Goal: Complete application form: Complete application form

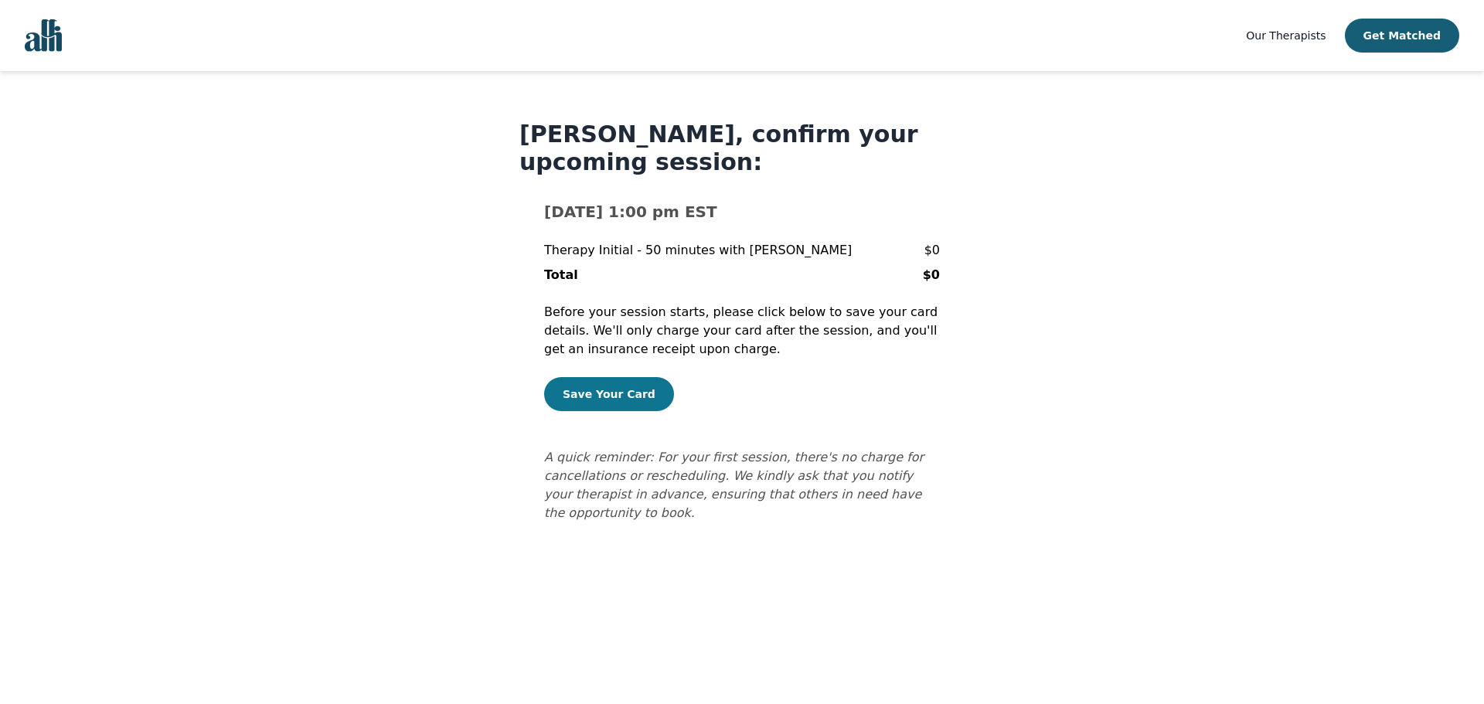
click at [568, 383] on button "Save Your Card" at bounding box center [609, 394] width 130 height 34
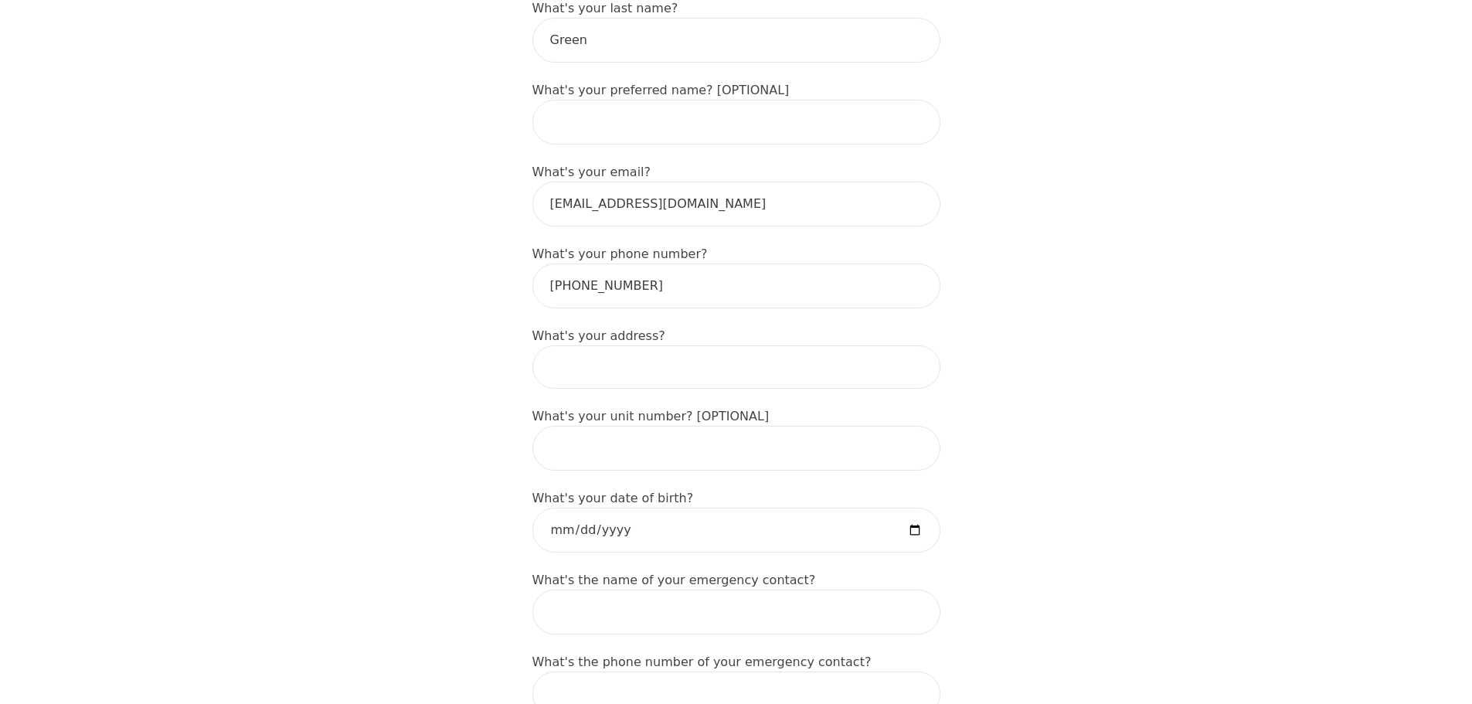
scroll to position [386, 0]
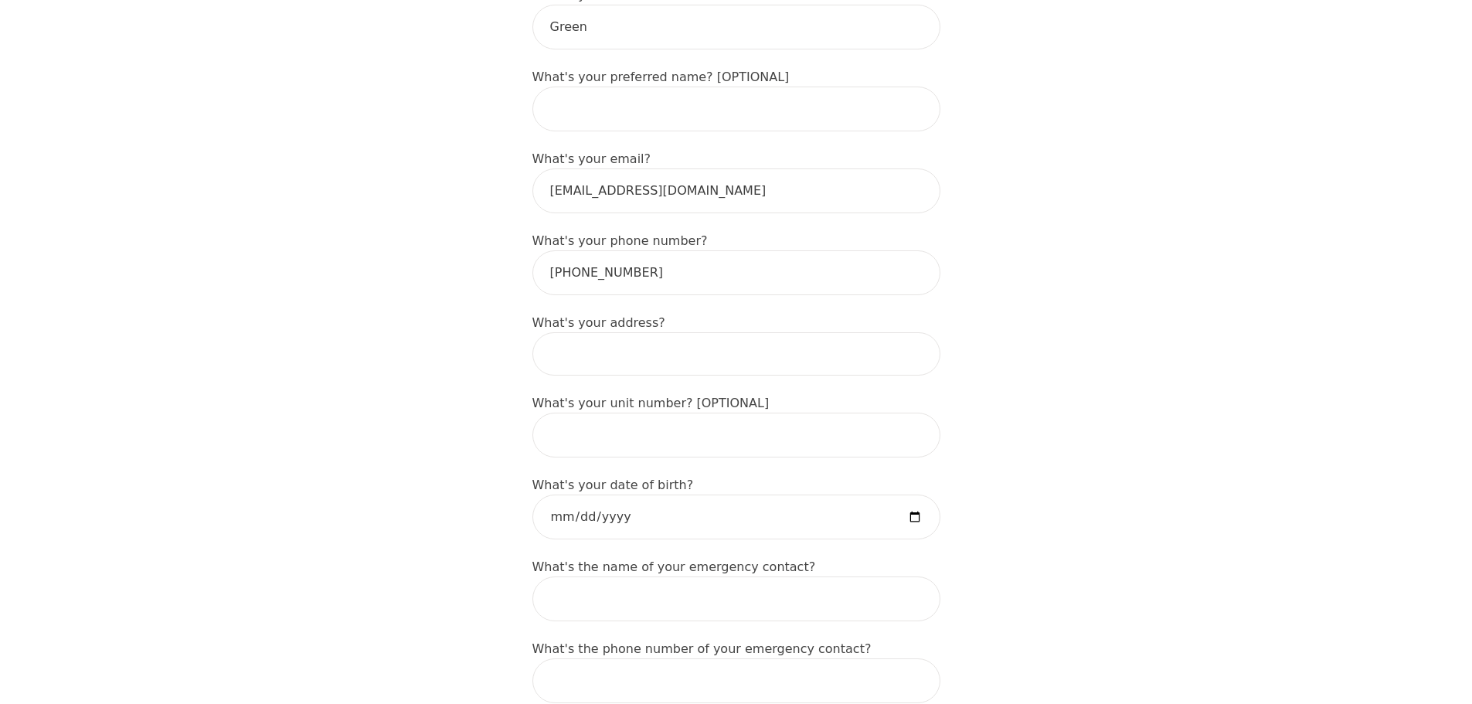
click at [706, 332] on input at bounding box center [736, 353] width 408 height 43
type input "3"
click at [719, 332] on input "[STREET_ADDRESS]" at bounding box center [736, 353] width 408 height 43
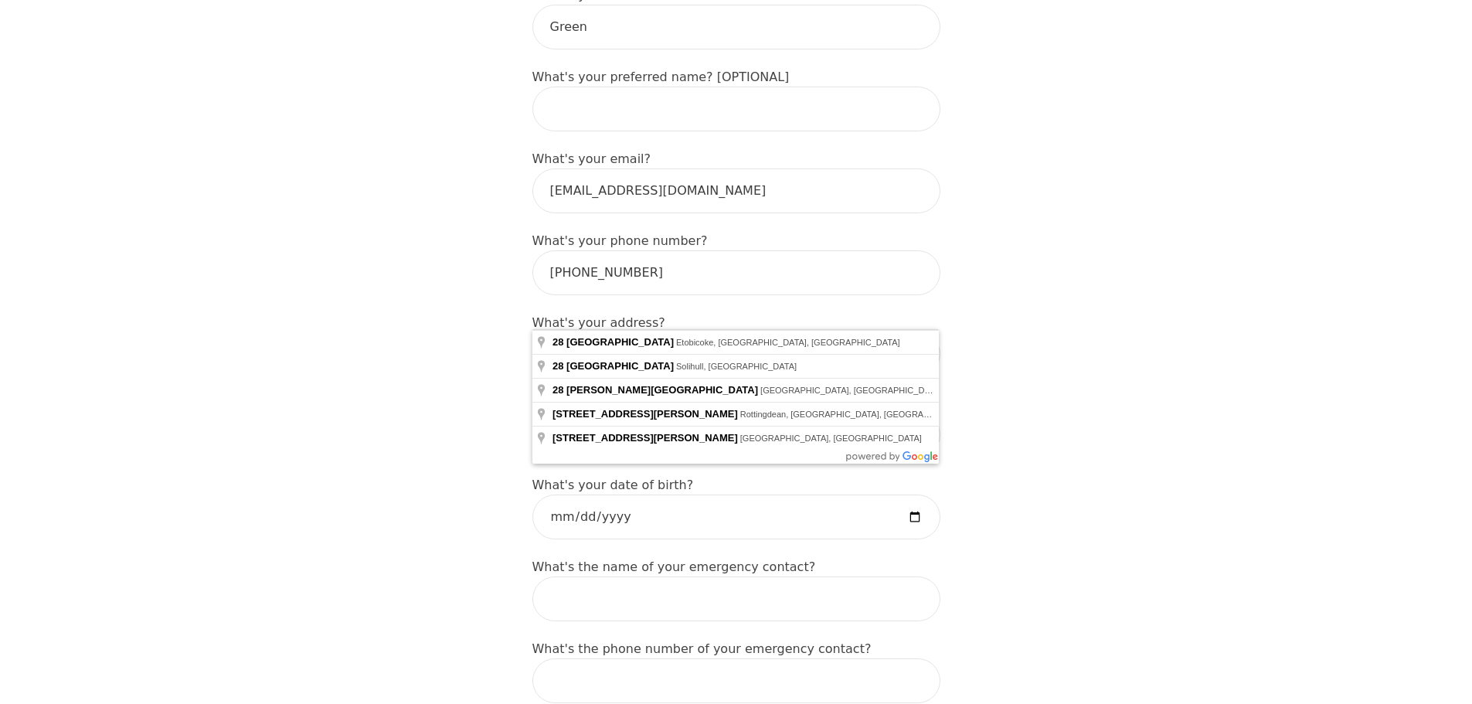
type input "[STREET_ADDRESS]"
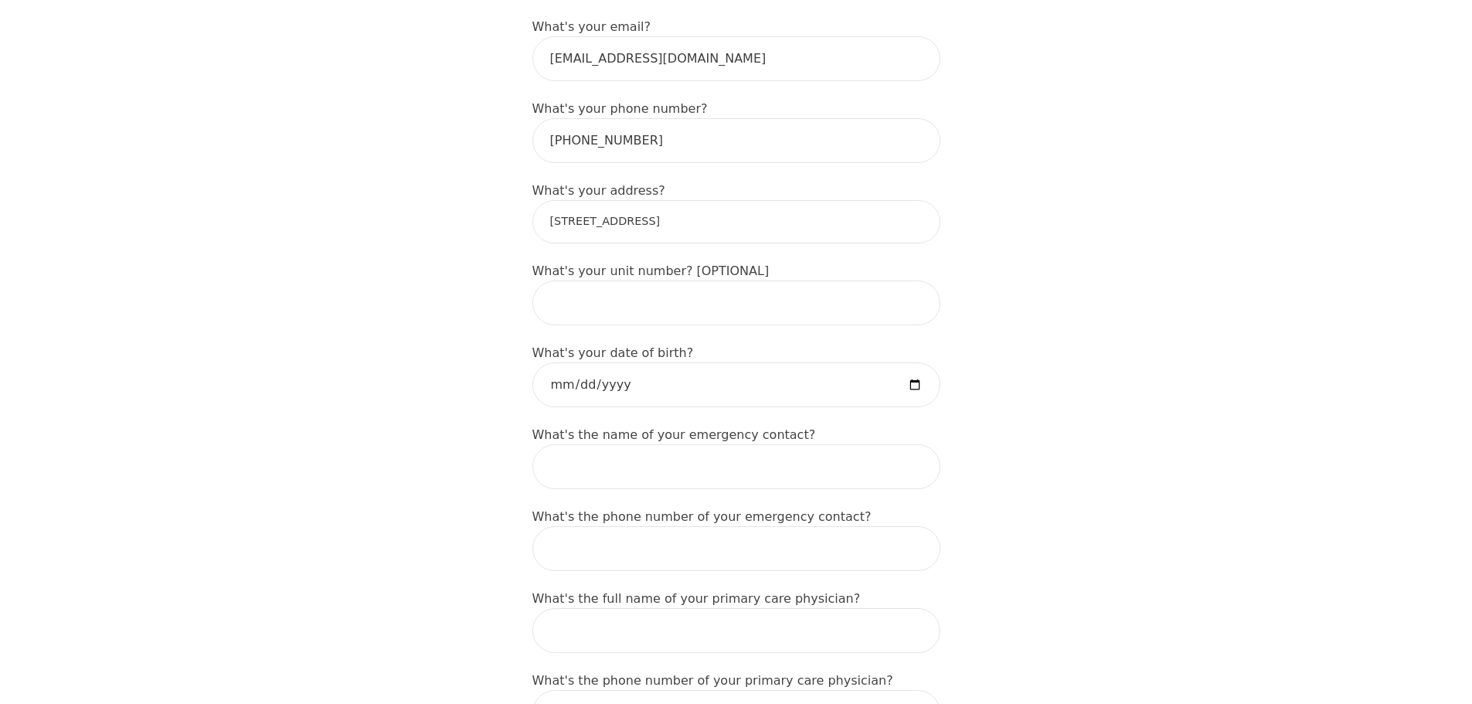
scroll to position [541, 0]
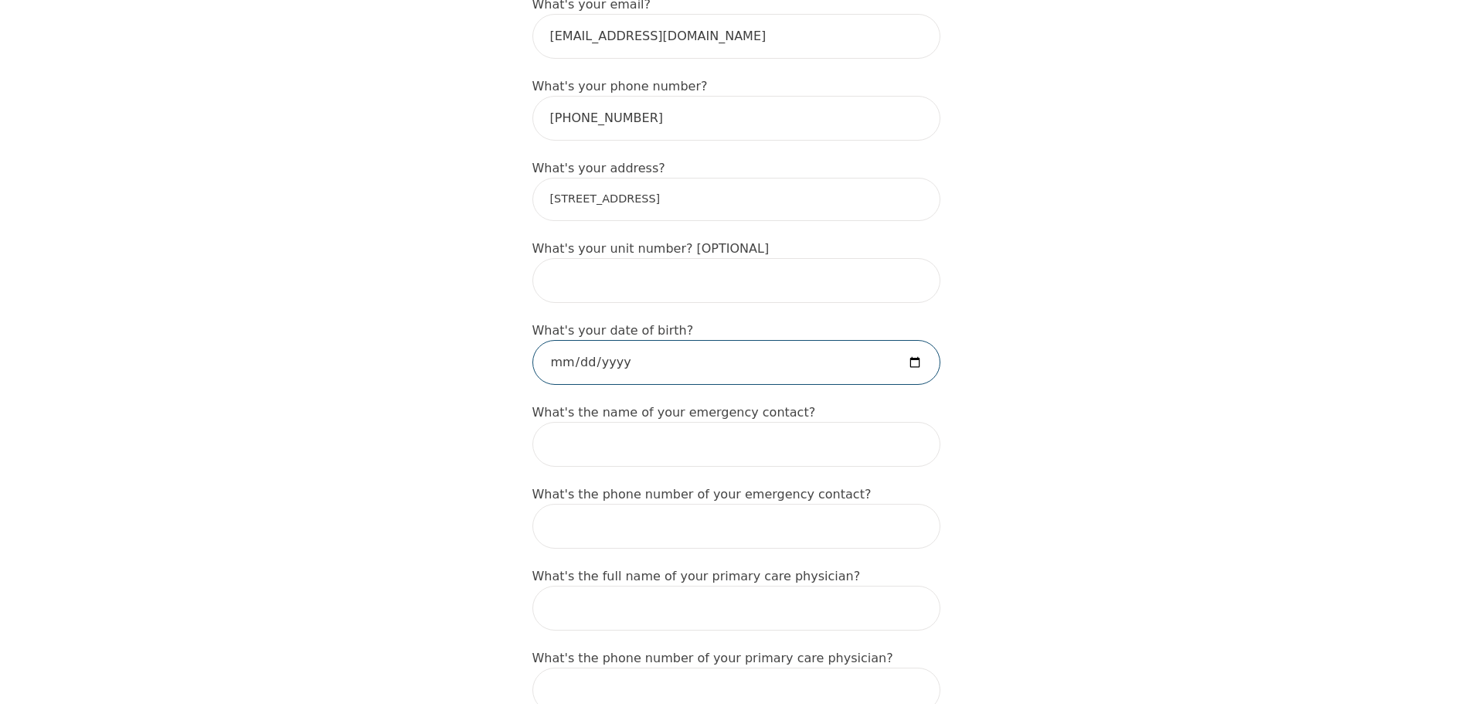
click at [873, 340] on input "date" at bounding box center [736, 362] width 408 height 45
click at [913, 340] on input "date" at bounding box center [736, 362] width 408 height 45
drag, startPoint x: 600, startPoint y: 282, endPoint x: 601, endPoint y: 301, distance: 19.4
click at [600, 323] on label "What's your date of birth?" at bounding box center [613, 330] width 162 height 15
click at [604, 340] on input "date" at bounding box center [736, 362] width 408 height 45
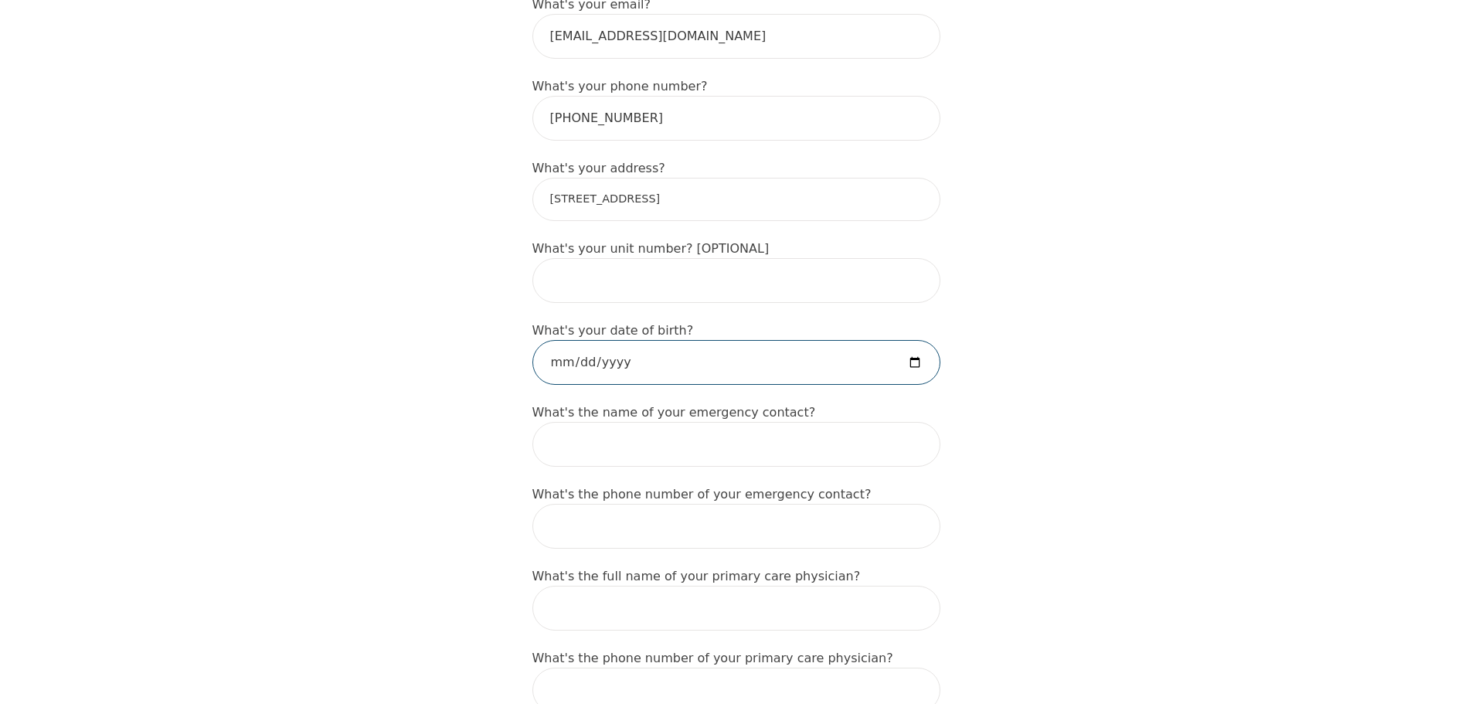
click at [643, 340] on input "date" at bounding box center [736, 362] width 408 height 45
click at [913, 340] on input "date" at bounding box center [736, 362] width 408 height 45
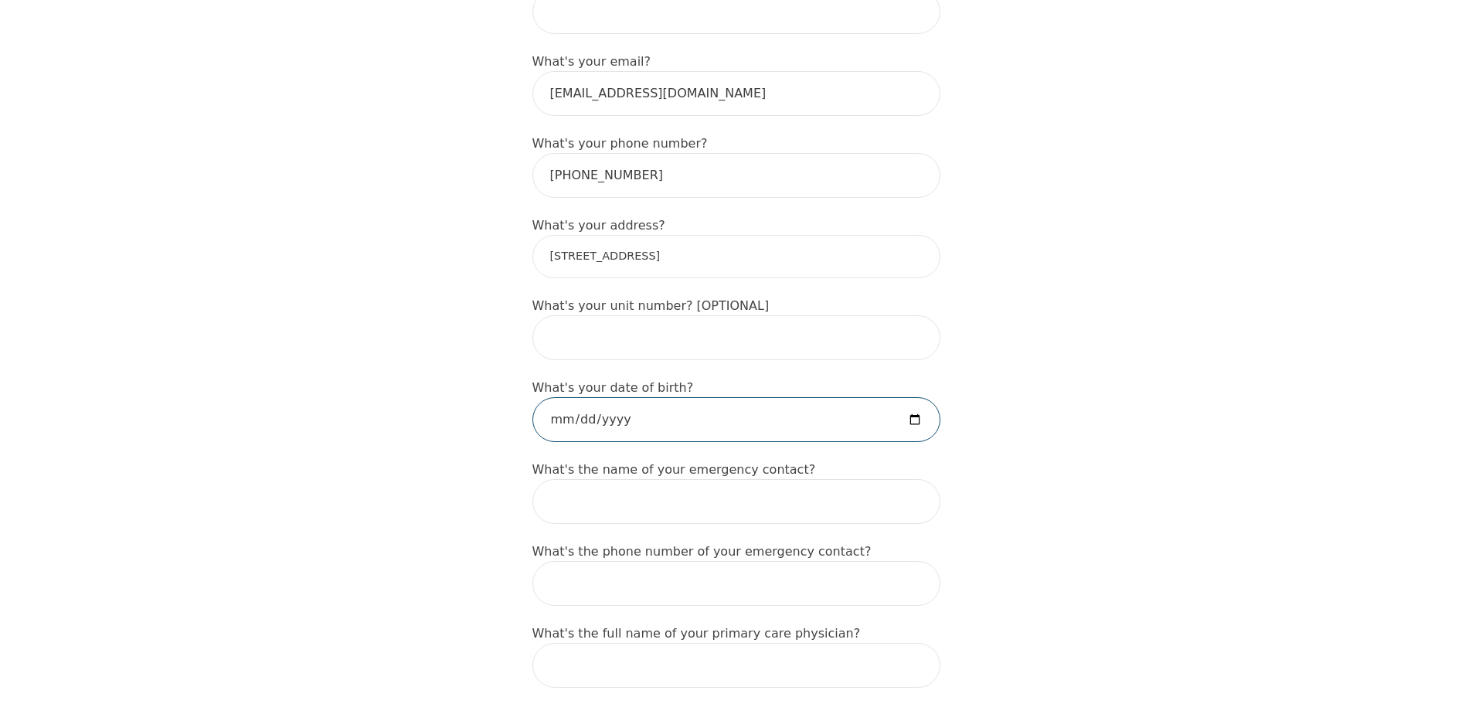
type input "[DATE]"
click at [660, 479] on input "text" at bounding box center [736, 501] width 408 height 45
type input "[PERSON_NAME]"
type input "4166260675"
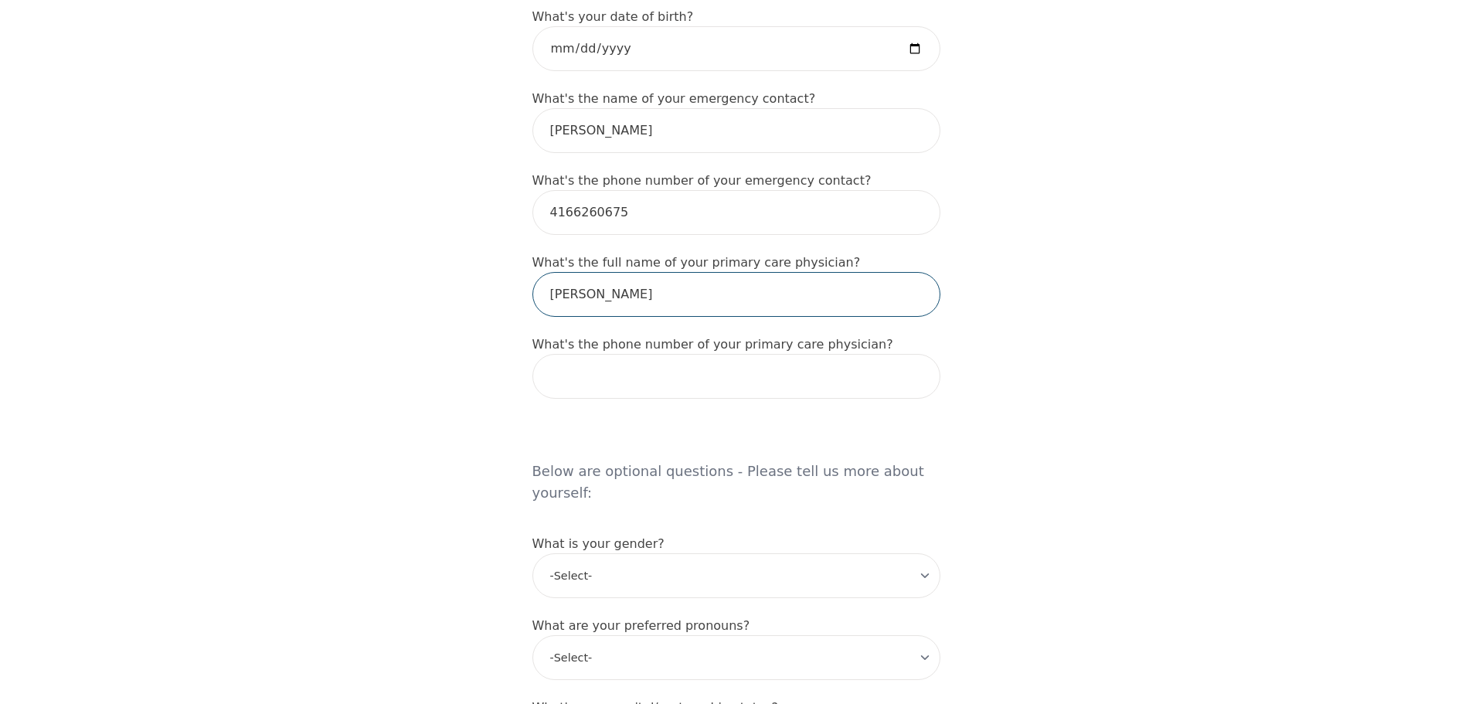
scroll to position [870, 0]
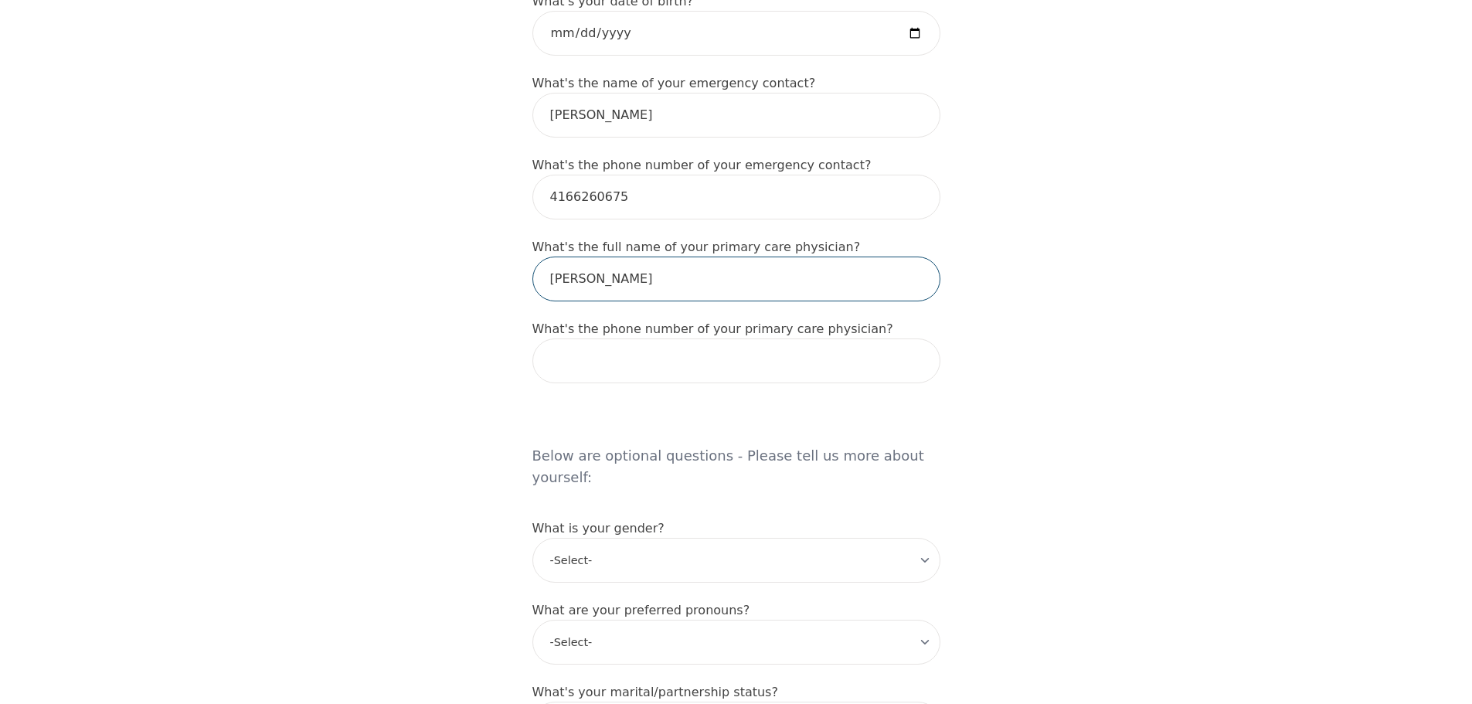
drag, startPoint x: 652, startPoint y: 238, endPoint x: 491, endPoint y: 233, distance: 161.6
click at [491, 233] on div "Intake Assessment for [PERSON_NAME] Part 1 of 2: Tell Us About Yourself Please …" at bounding box center [736, 358] width 1472 height 2332
paste input "text"
type input "[PERSON_NAME]"
click at [640, 338] on input "tel" at bounding box center [736, 360] width 408 height 45
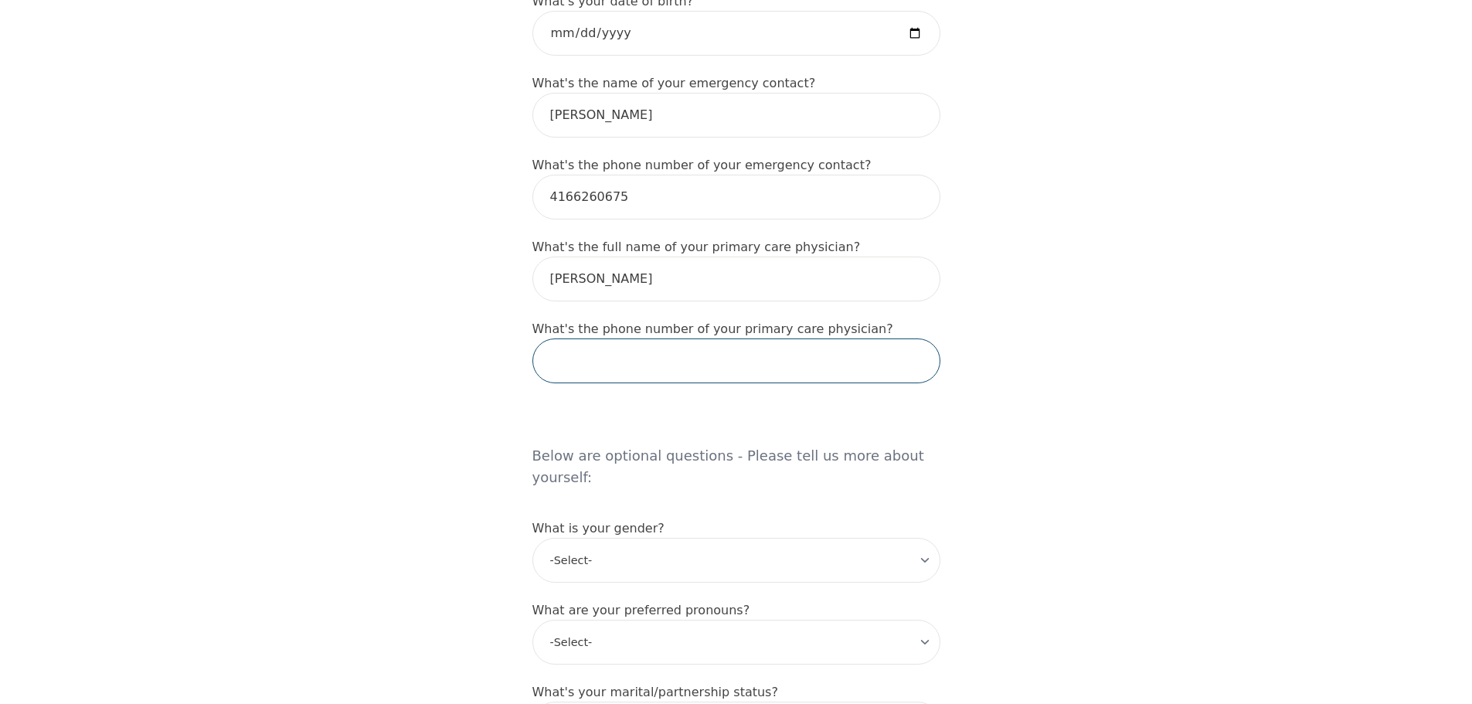
paste input "[PHONE_NUMBER]"
type input "[PHONE_NUMBER]"
click at [469, 335] on div "Intake Assessment for [PERSON_NAME] Part 1 of 2: Tell Us About Yourself Please …" at bounding box center [736, 358] width 1472 height 2332
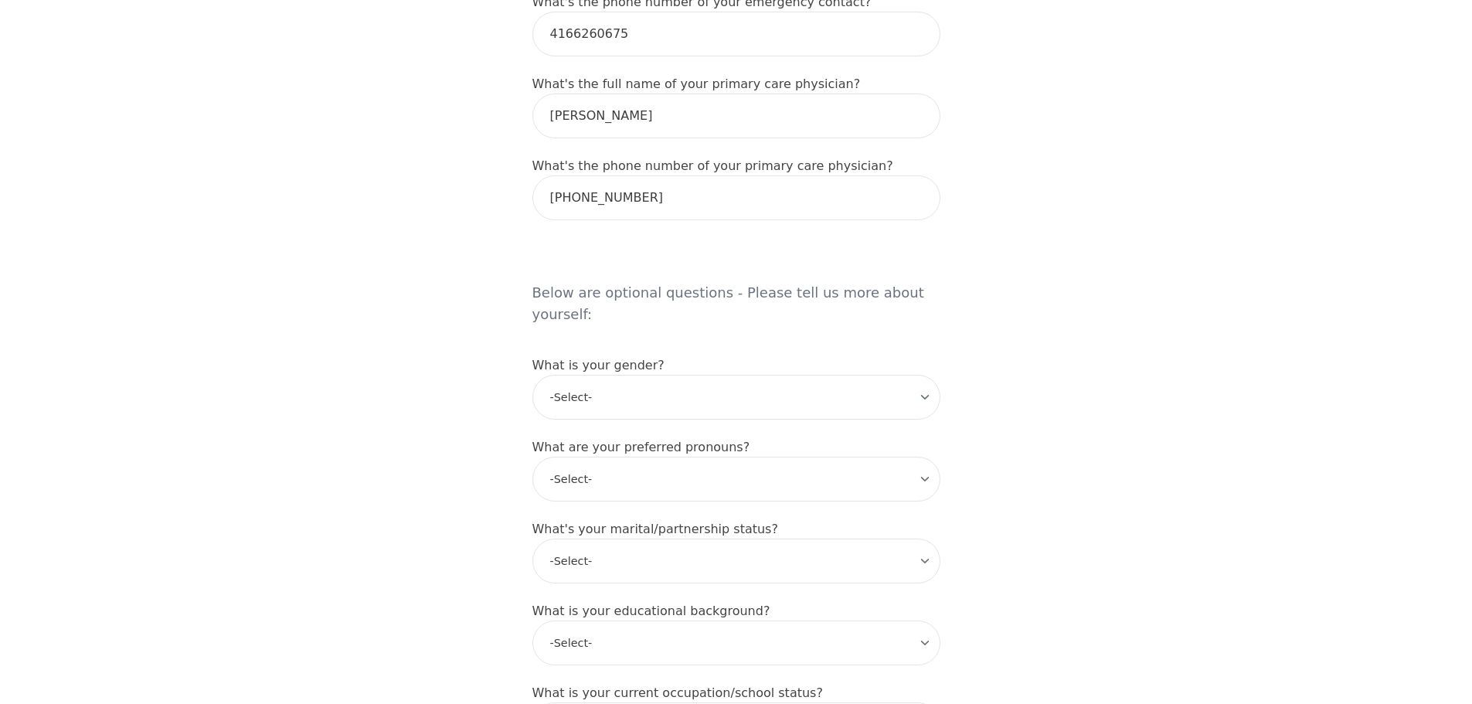
scroll to position [1102, 0]
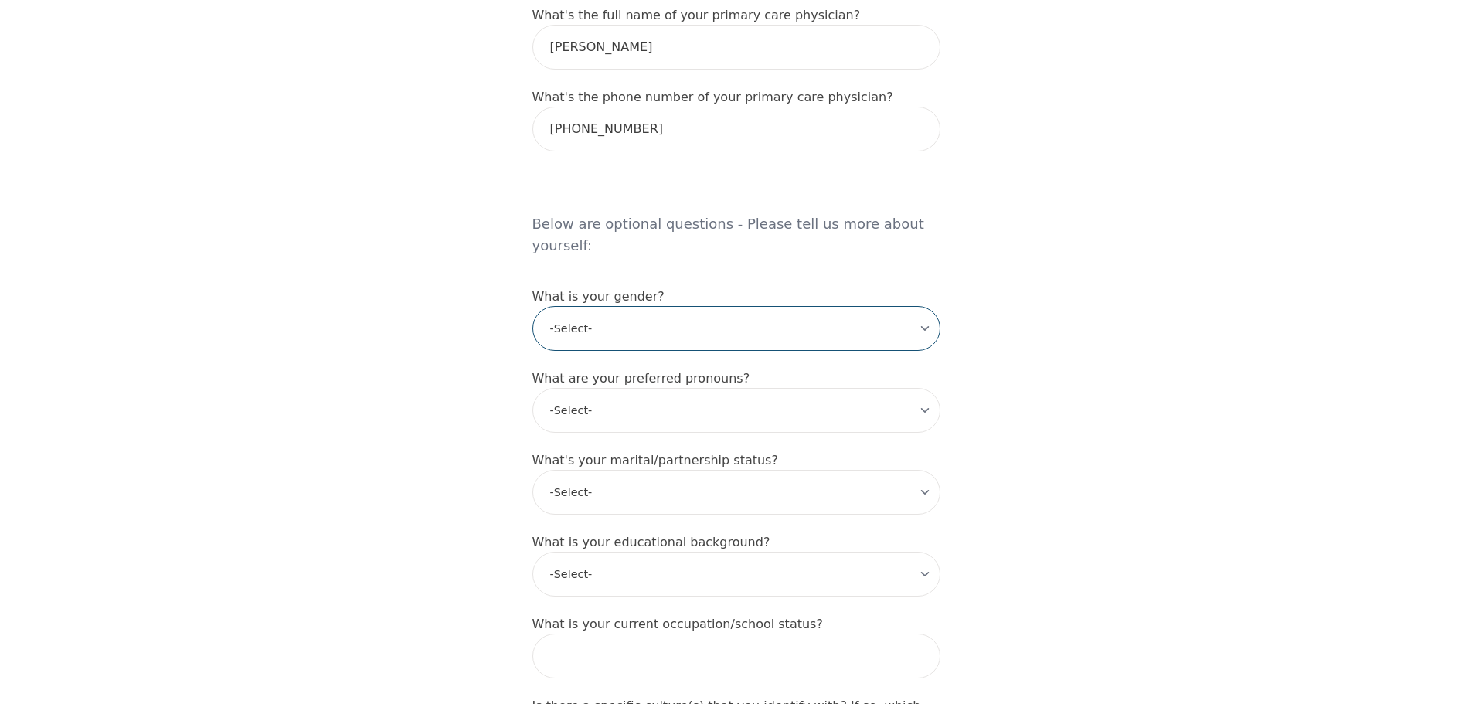
click at [815, 306] on select "-Select- [DEMOGRAPHIC_DATA] [DEMOGRAPHIC_DATA] [DEMOGRAPHIC_DATA] [DEMOGRAPHIC_…" at bounding box center [736, 328] width 408 height 45
select select "[DEMOGRAPHIC_DATA]"
click at [532, 306] on select "-Select- [DEMOGRAPHIC_DATA] [DEMOGRAPHIC_DATA] [DEMOGRAPHIC_DATA] [DEMOGRAPHIC_…" at bounding box center [736, 328] width 408 height 45
click at [755, 388] on select "-Select- he/him she/her they/them ze/zir xe/xem ey/em ve/ver tey/ter e/e per/pe…" at bounding box center [736, 410] width 408 height 45
select select "she/her"
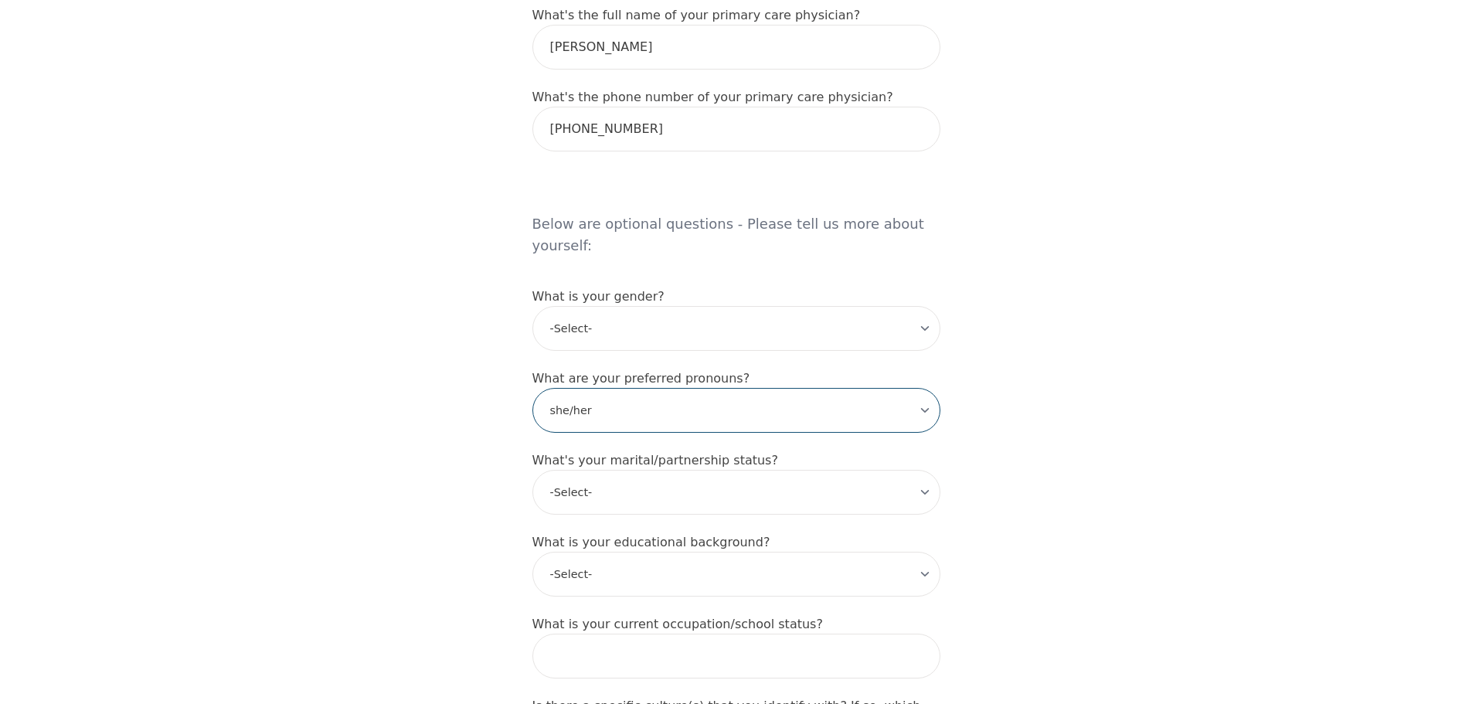
click at [532, 388] on select "-Select- he/him she/her they/them ze/zir xe/xem ey/em ve/ver tey/ter e/e per/pe…" at bounding box center [736, 410] width 408 height 45
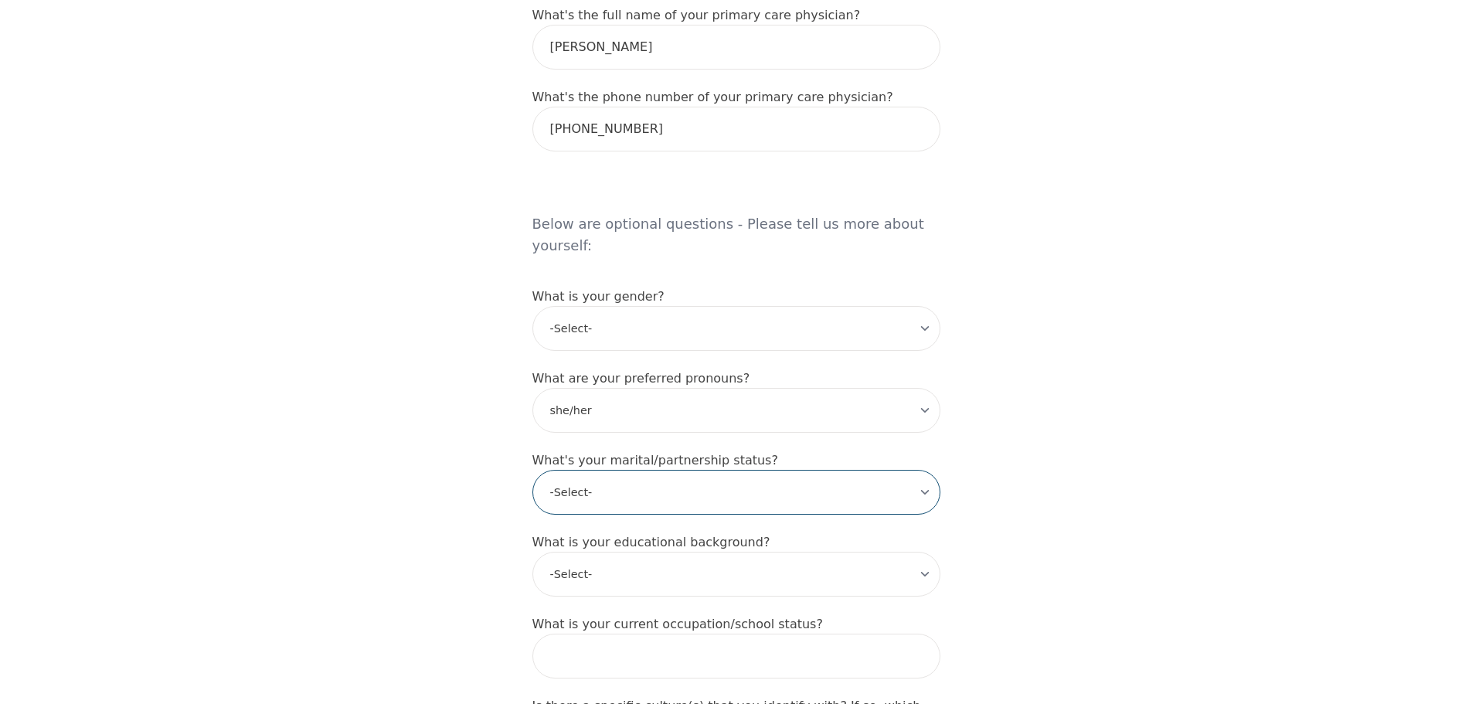
click at [697, 470] on select "-Select- Single Partnered Married Common Law Widowed Separated Divorced" at bounding box center [736, 492] width 408 height 45
select select "Partnered"
click at [532, 470] on select "-Select- Single Partnered Married Common Law Widowed Separated Divorced" at bounding box center [736, 492] width 408 height 45
click at [386, 499] on div "Intake Assessment for [PERSON_NAME] Part 1 of 2: Tell Us About Yourself Please …" at bounding box center [736, 126] width 1472 height 2332
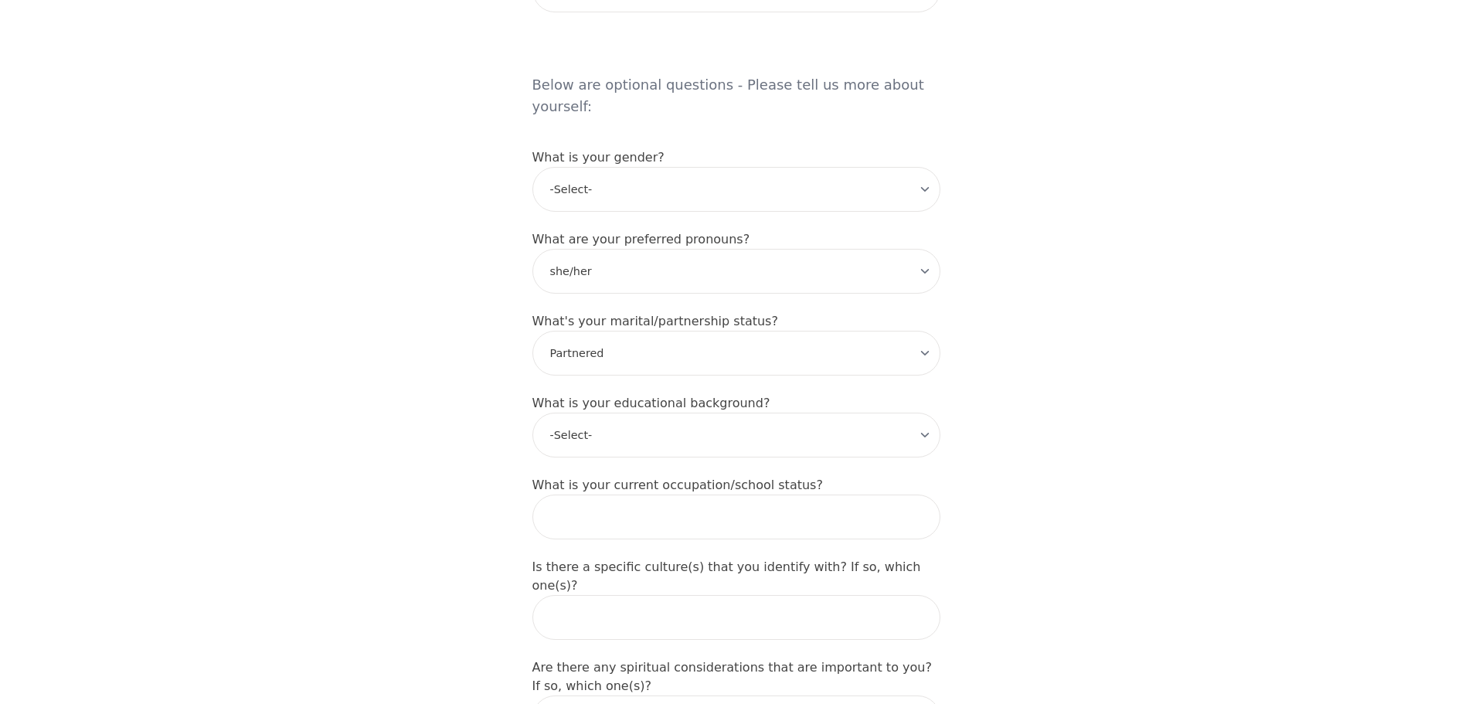
scroll to position [1257, 0]
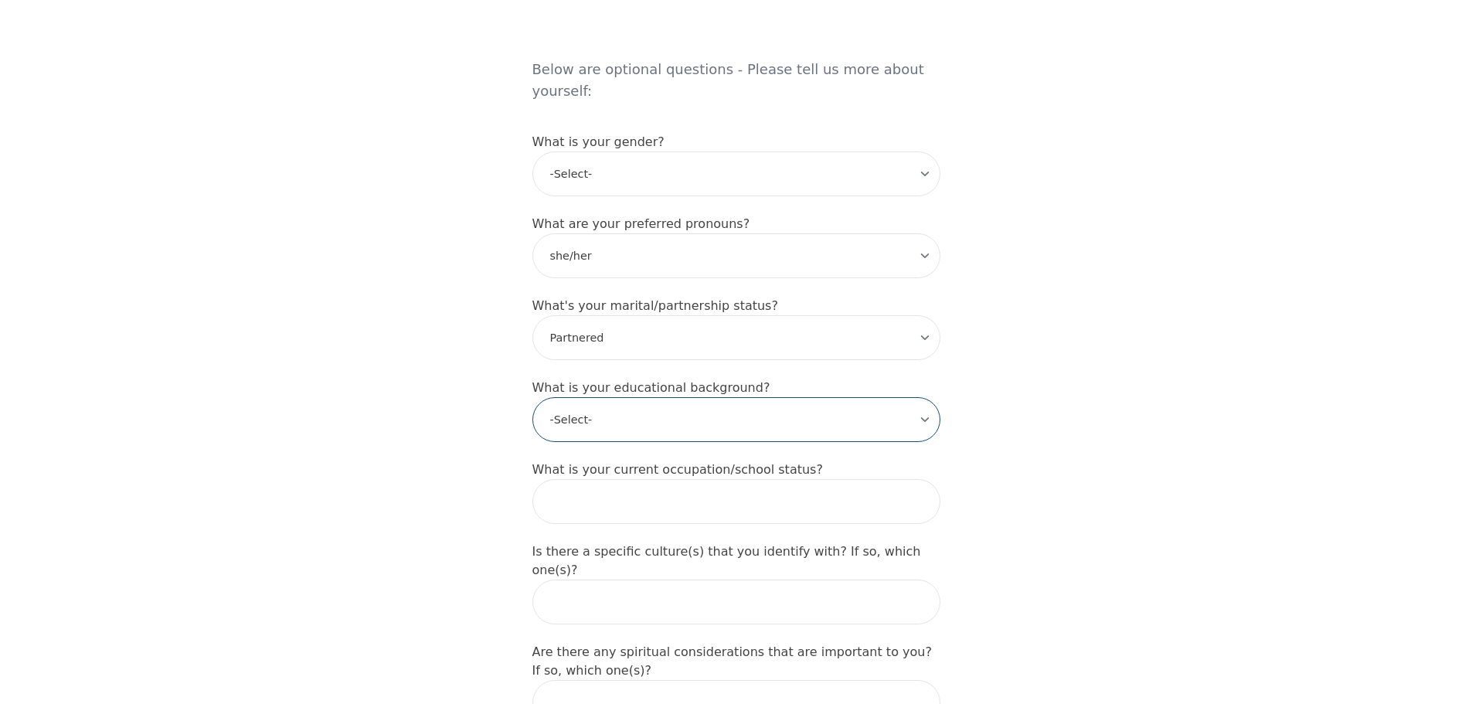
click at [640, 397] on select "-Select- Less than high school High school Associate degree Bachelor degree Mas…" at bounding box center [736, 419] width 408 height 45
select select "Bachelor degree"
click at [532, 397] on select "-Select- Less than high school High school Associate degree Bachelor degree Mas…" at bounding box center [736, 419] width 408 height 45
click at [651, 479] on input "text" at bounding box center [736, 501] width 408 height 45
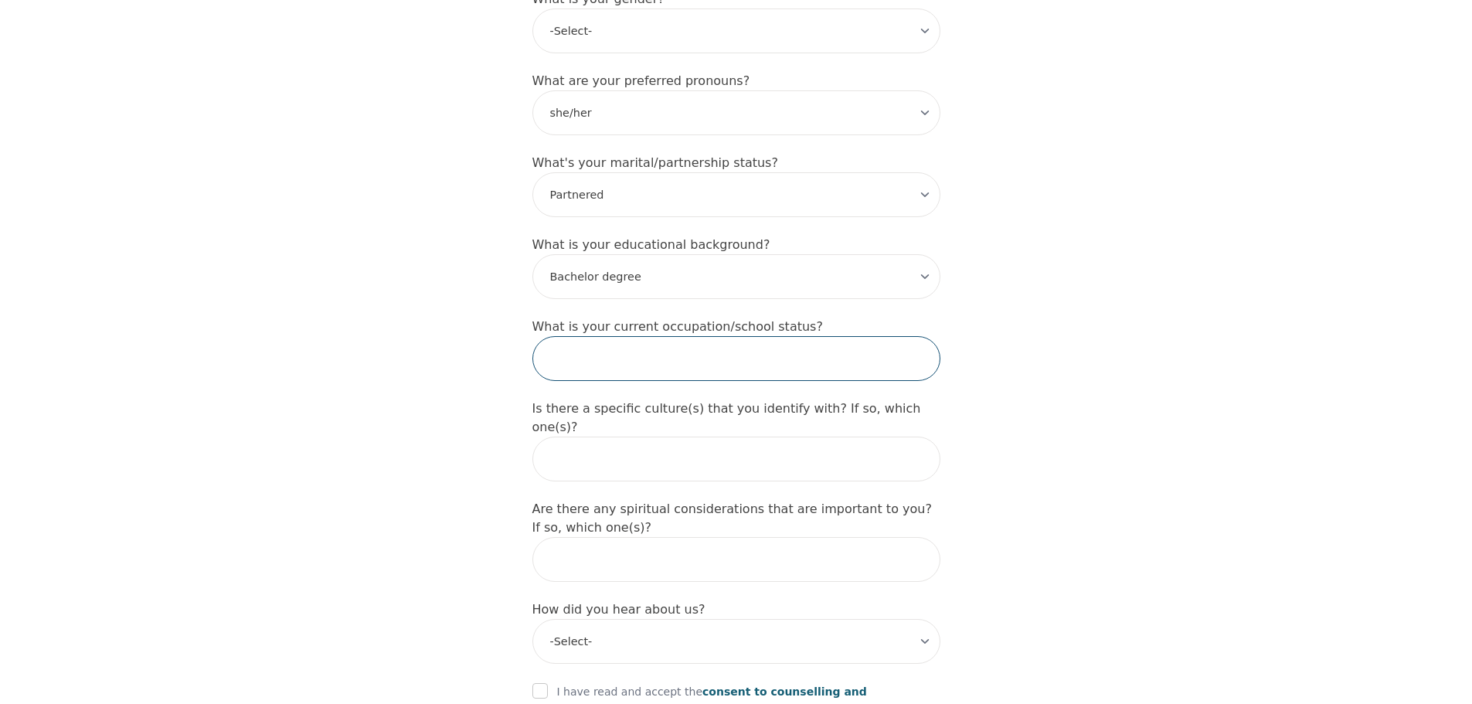
scroll to position [1411, 0]
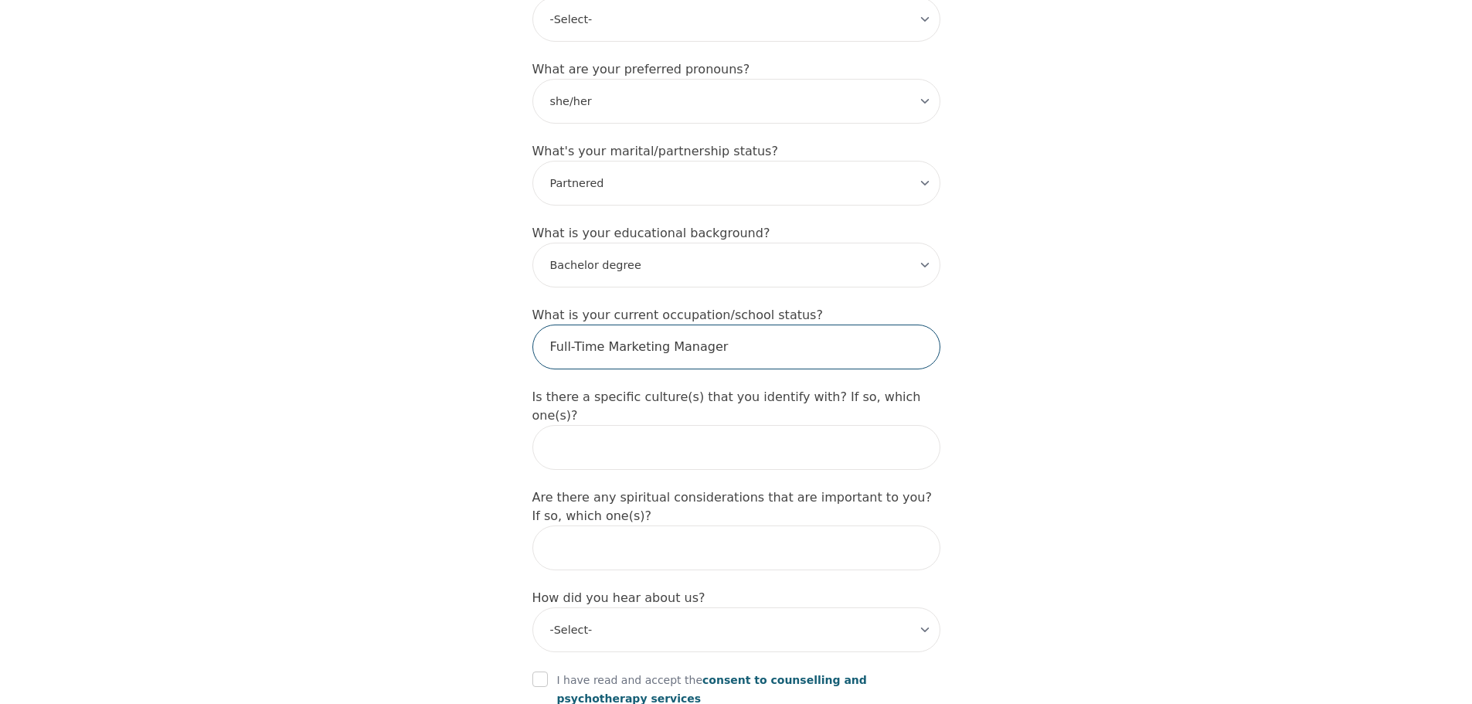
type input "Full-Time Marketing Manager"
click at [663, 425] on input "text" at bounding box center [736, 447] width 408 height 45
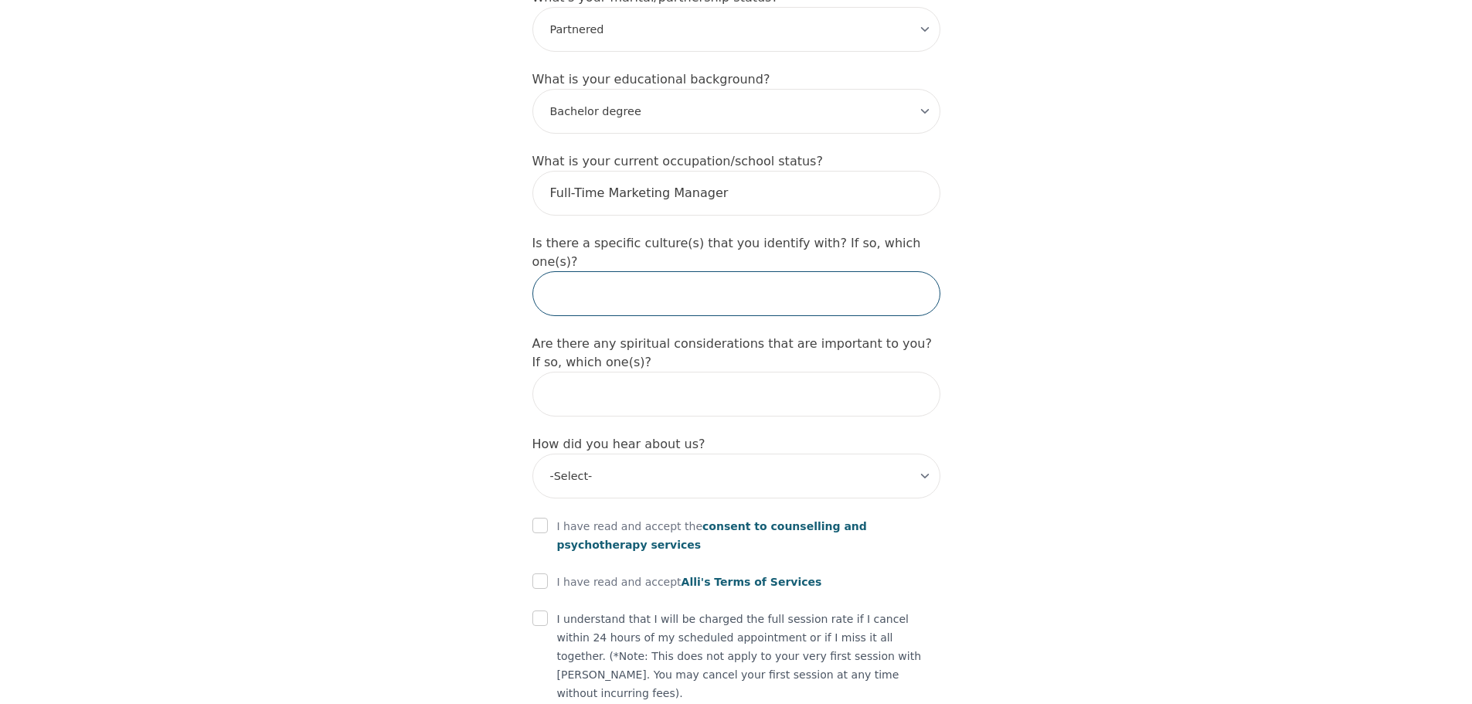
scroll to position [1566, 0]
click at [686, 453] on select "-Select- Physician/Specialist Friend Facebook Instagram Google Search Google Ad…" at bounding box center [736, 475] width 408 height 45
select select "Google Search"
click at [532, 453] on select "-Select- Physician/Specialist Friend Facebook Instagram Google Search Google Ad…" at bounding box center [736, 475] width 408 height 45
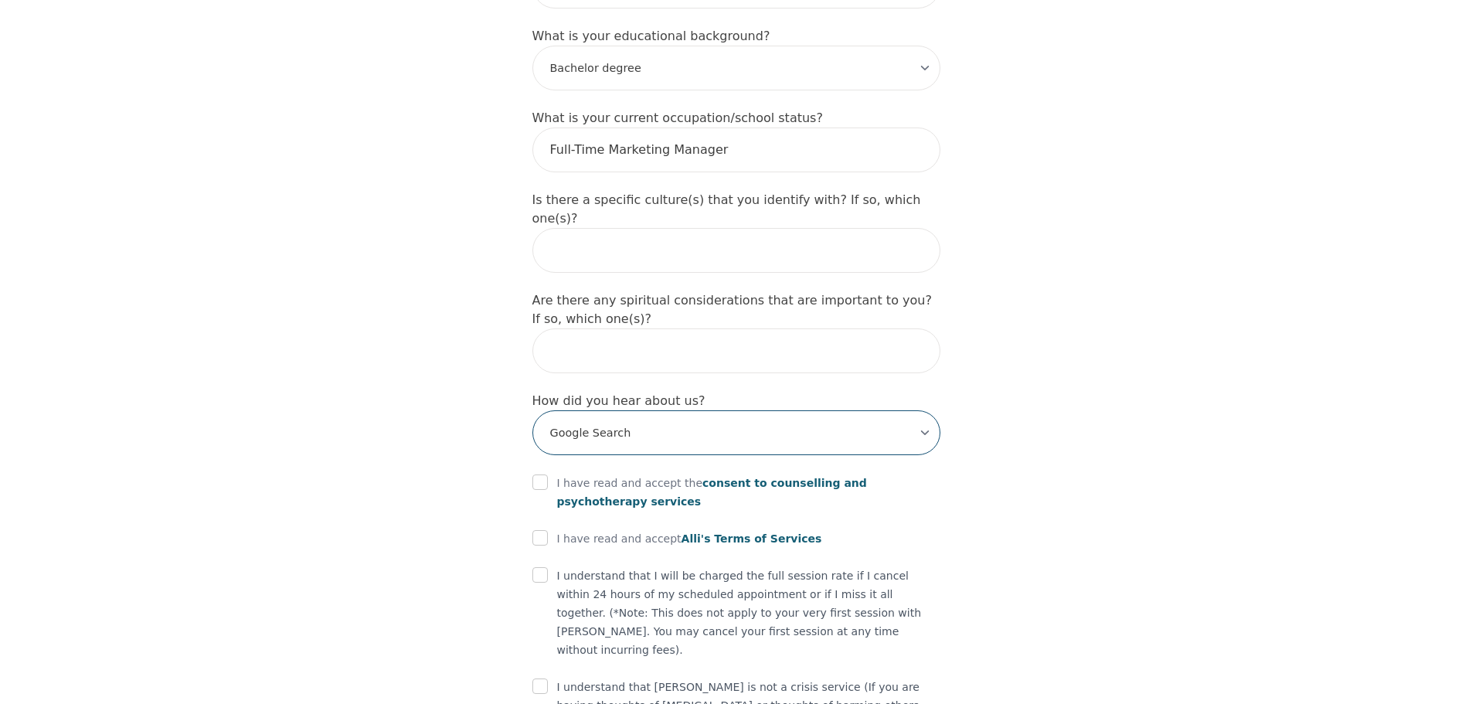
scroll to position [1610, 0]
click at [542, 473] on input "checkbox" at bounding box center [539, 480] width 15 height 15
checkbox input "true"
click at [540, 529] on input "checkbox" at bounding box center [539, 536] width 15 height 15
checkbox input "true"
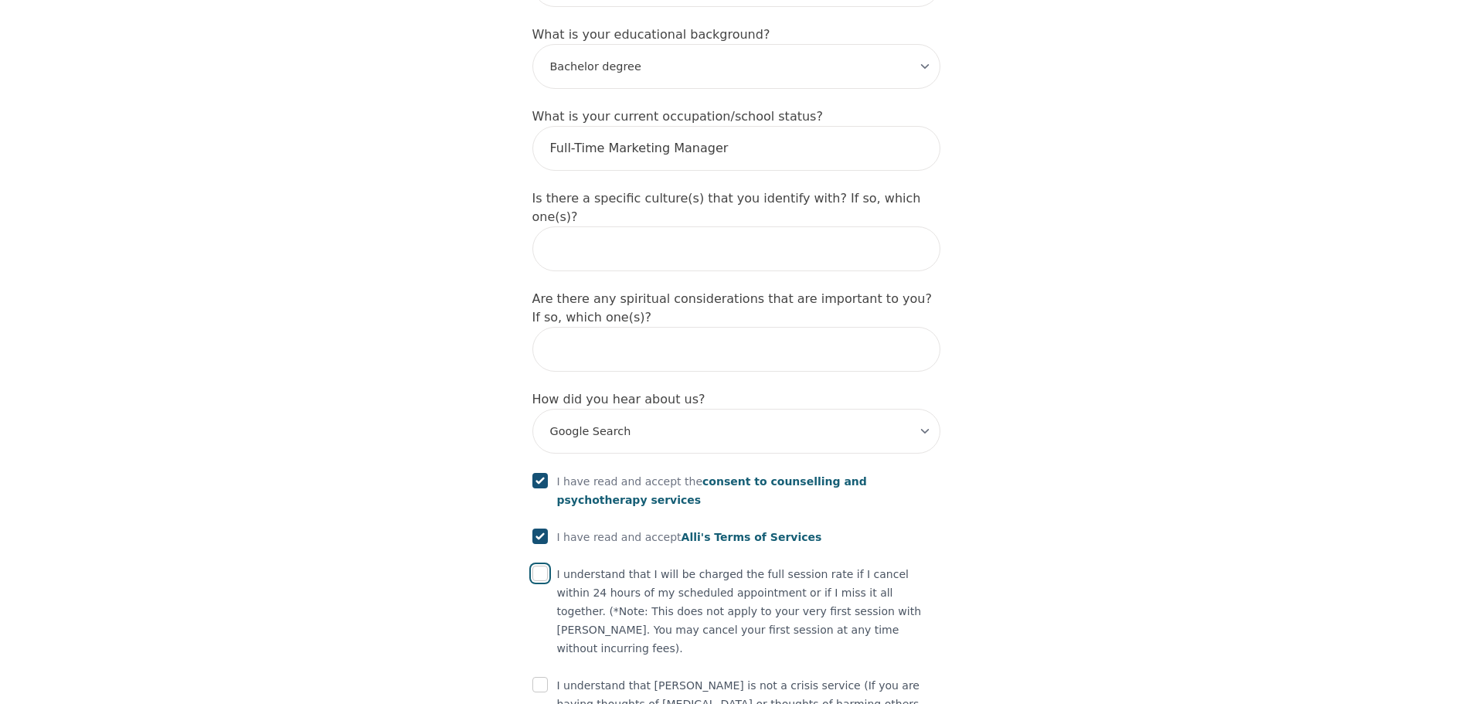
click at [540, 566] on input "checkbox" at bounding box center [539, 573] width 15 height 15
checkbox input "true"
click at [536, 677] on input "checkbox" at bounding box center [539, 684] width 15 height 15
checkbox input "true"
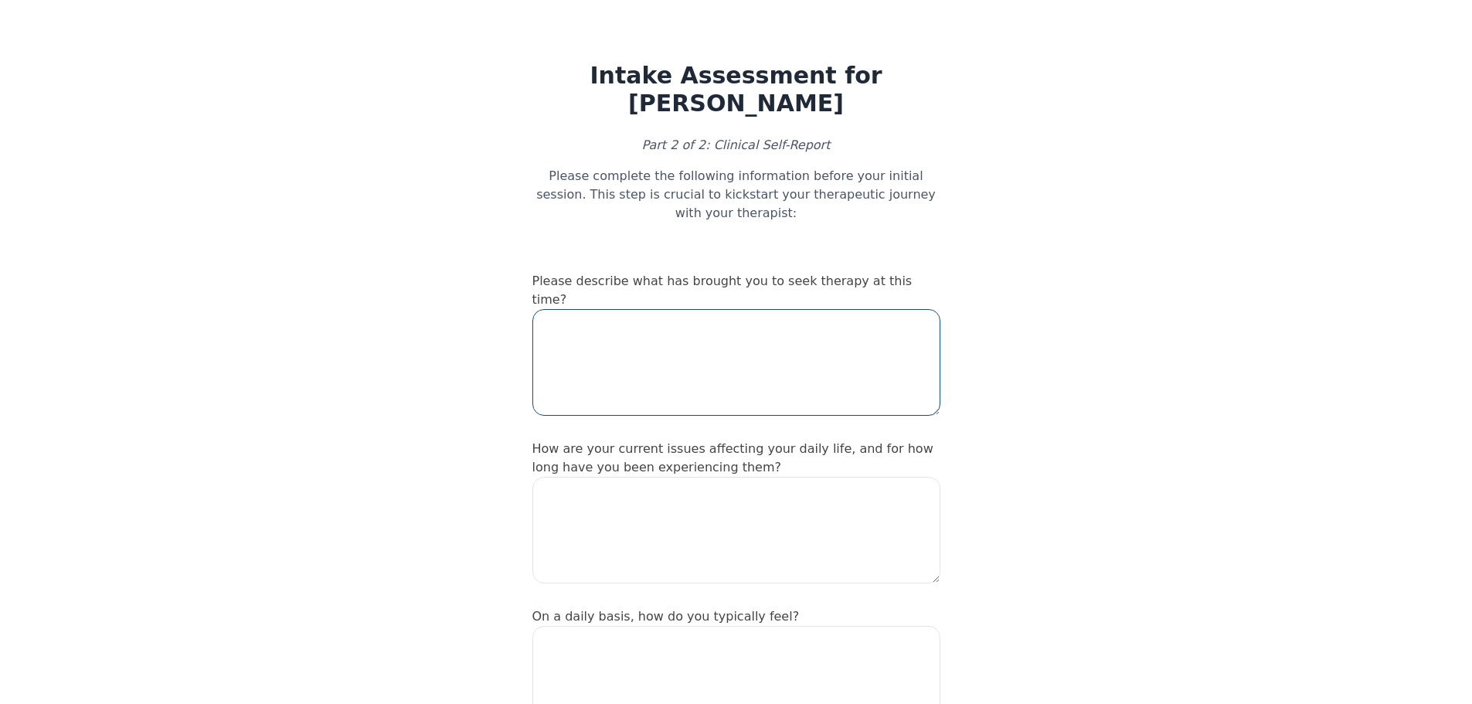
click at [763, 309] on textarea at bounding box center [736, 362] width 408 height 107
click at [666, 311] on textarea at bounding box center [736, 362] width 408 height 107
paste textarea "I've been to therapy before and learnt some solid CBT coping mechanism for my a…"
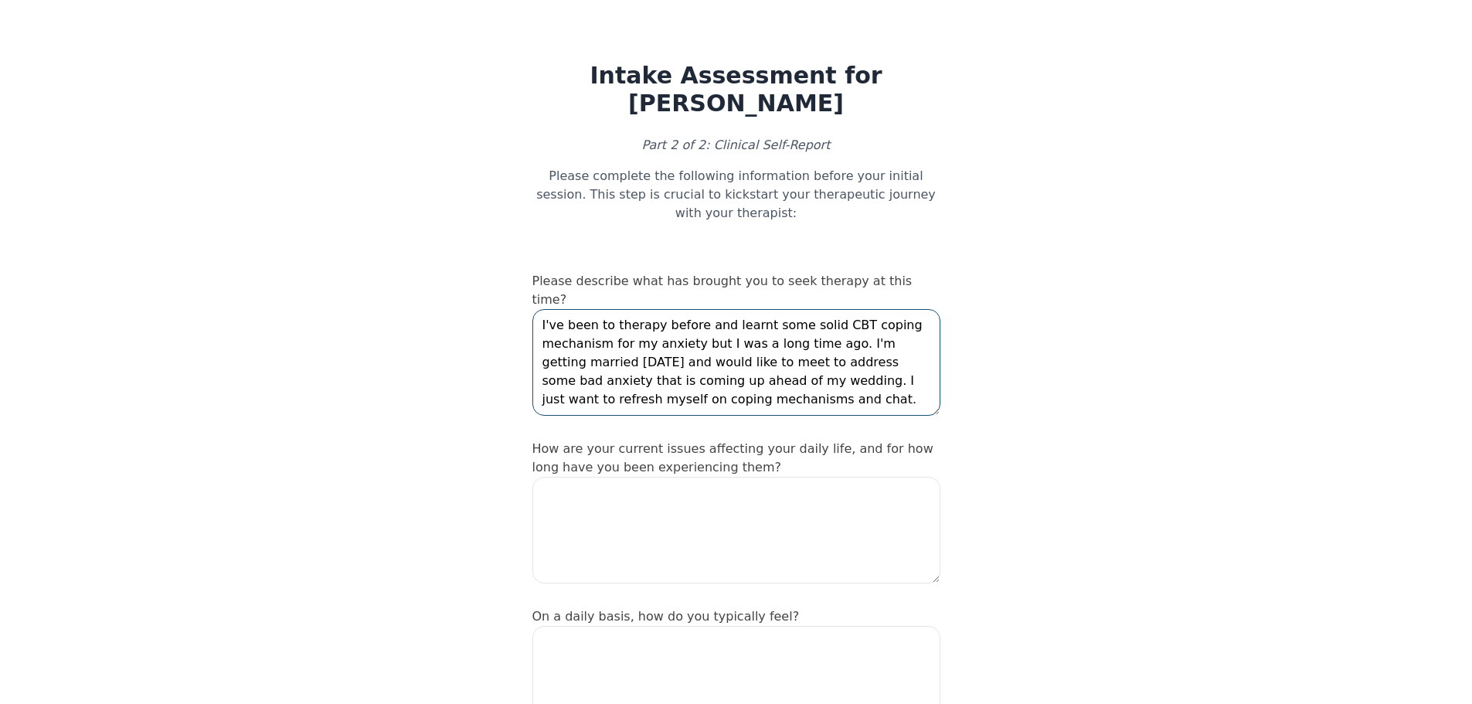
type textarea "I've been to therapy before and learnt some solid CBT coping mechanism for my a…"
click at [695, 477] on textarea at bounding box center [736, 530] width 408 height 107
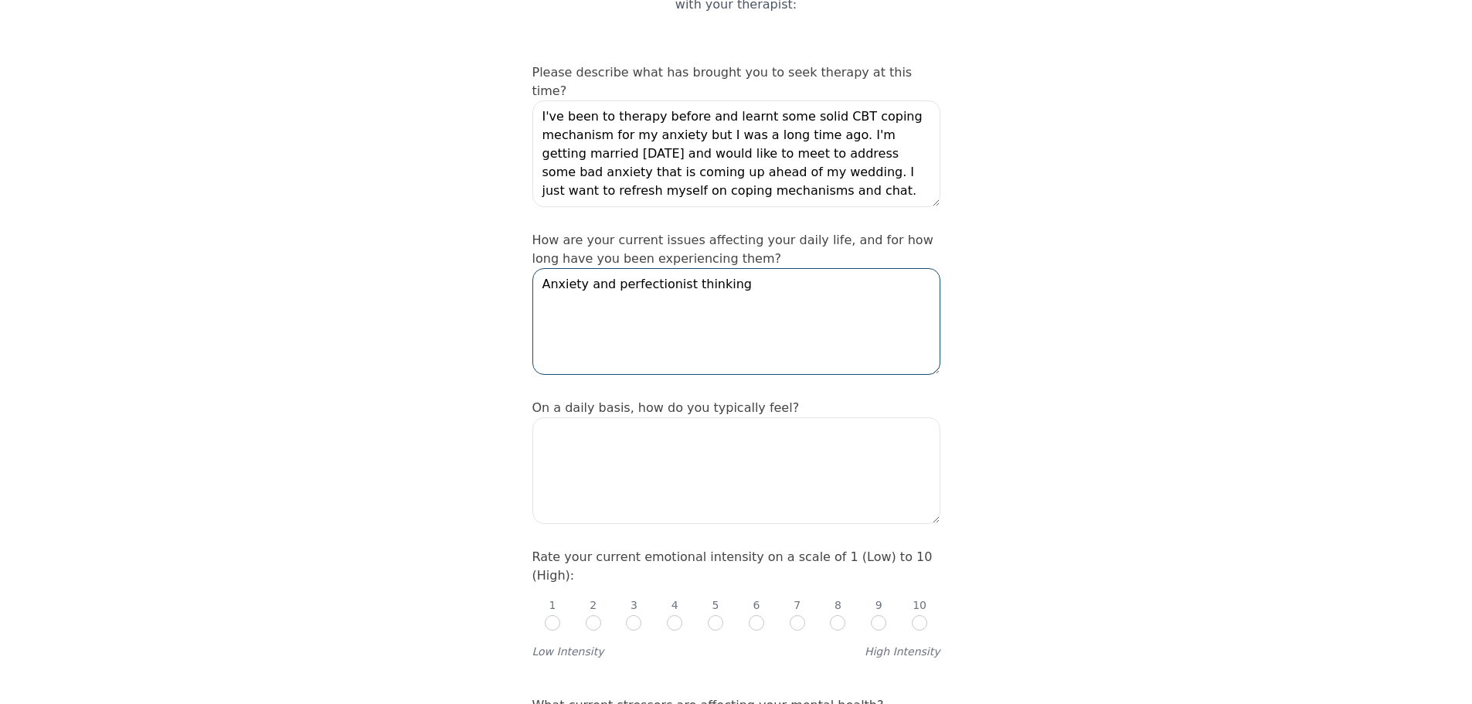
scroll to position [232, 0]
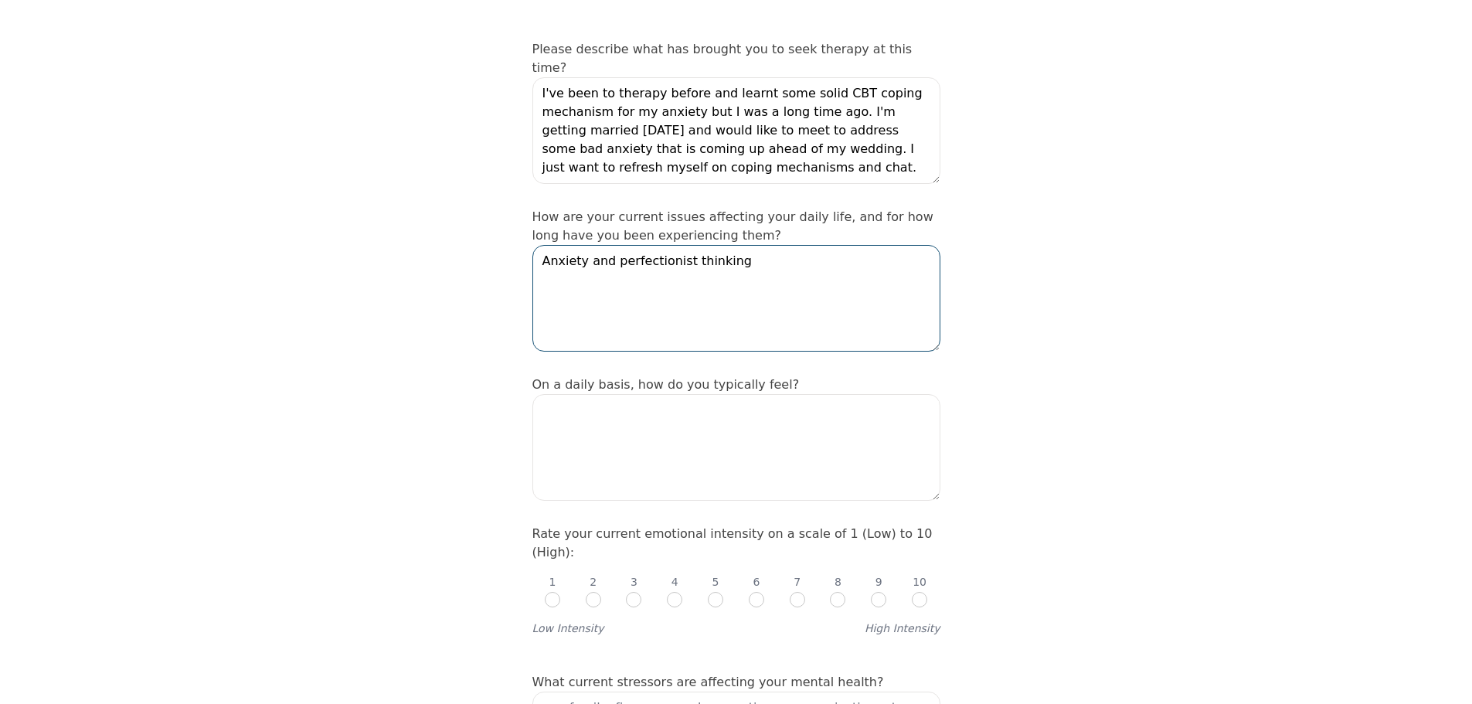
type textarea "Anxiety and perfectionist thinking"
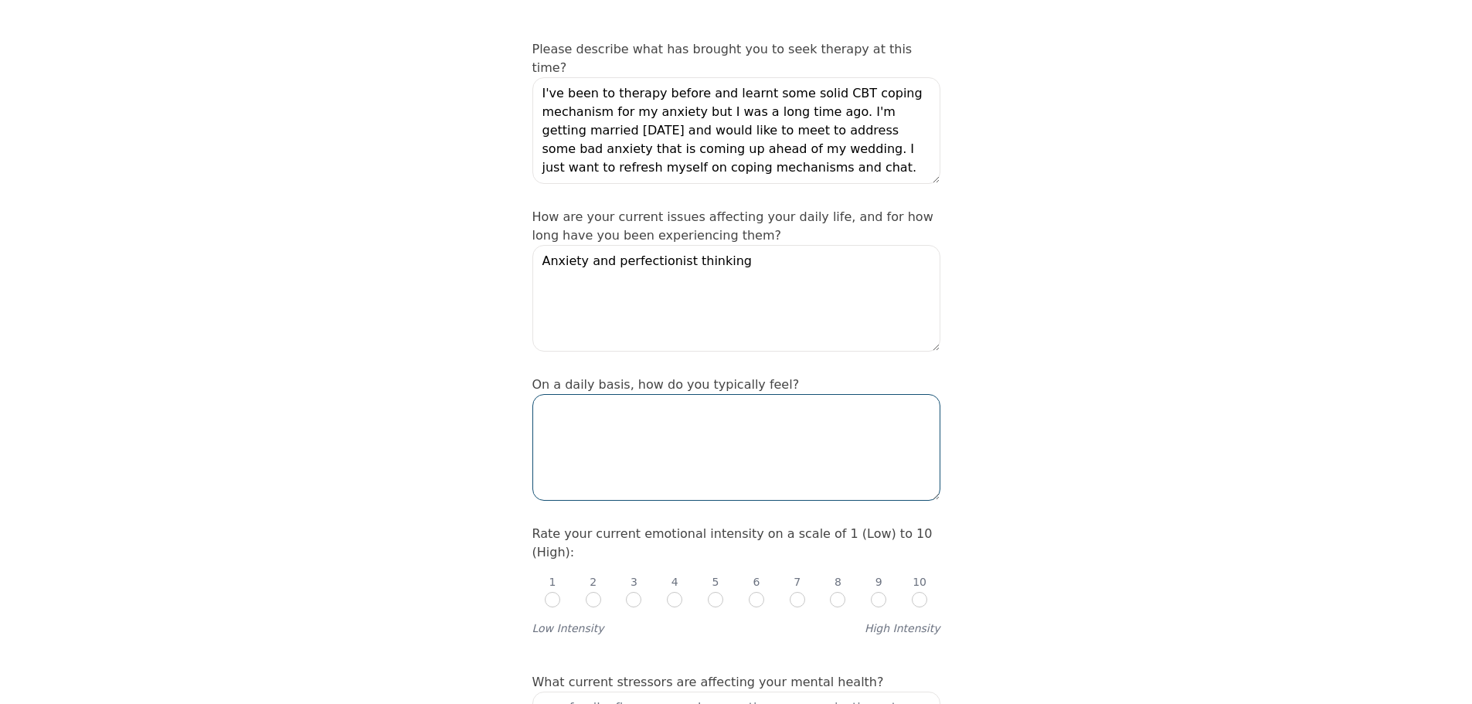
click at [716, 403] on textarea at bounding box center [736, 447] width 408 height 107
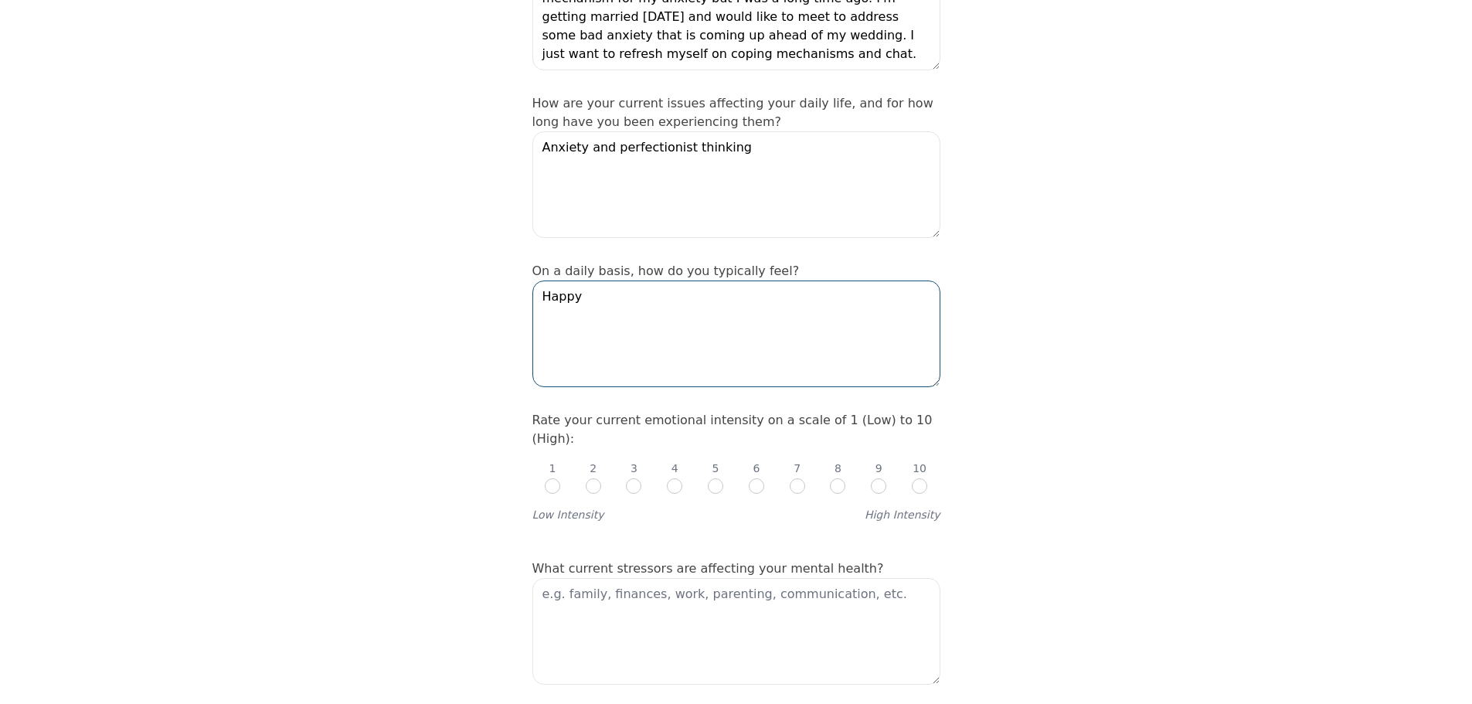
scroll to position [386, 0]
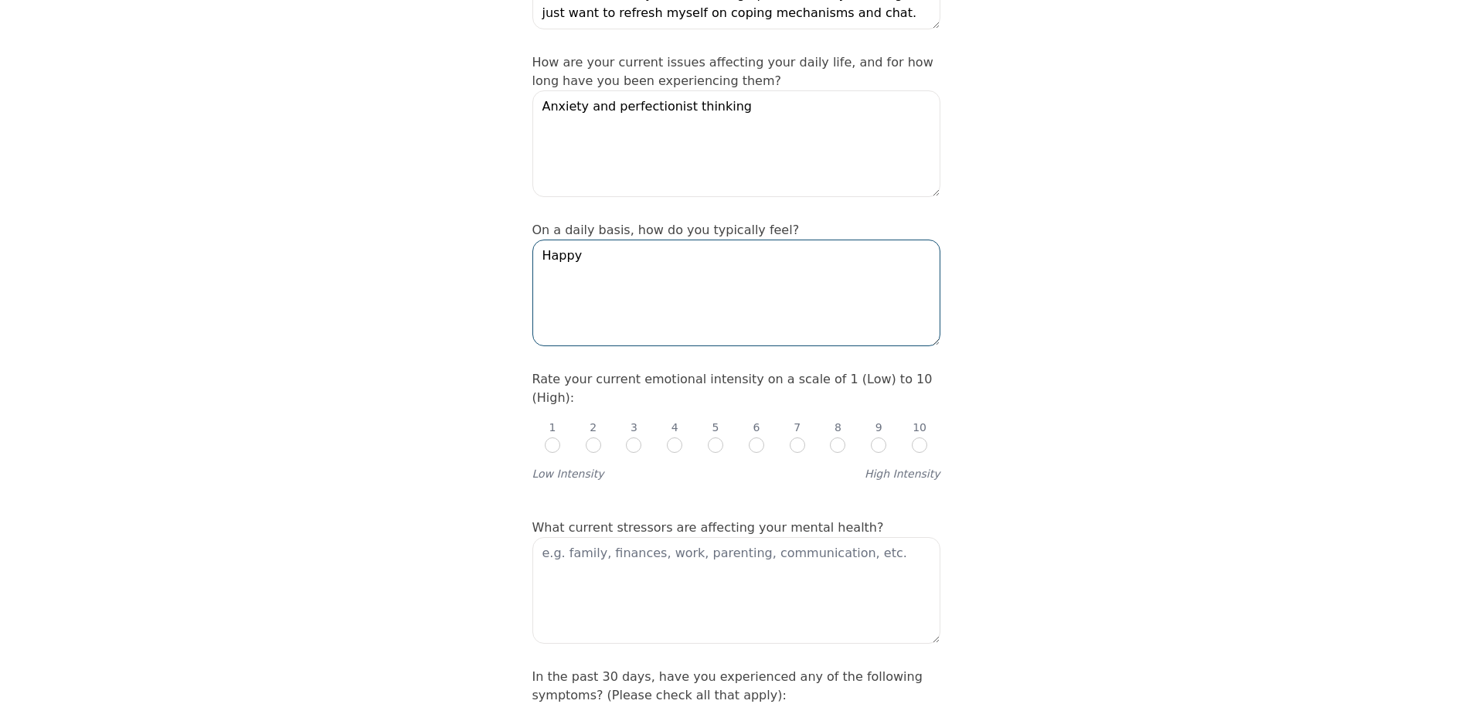
type textarea "Happy"
click at [722, 437] on input "radio" at bounding box center [715, 444] width 15 height 15
radio input "true"
click at [631, 437] on input "radio" at bounding box center [633, 444] width 15 height 15
radio input "true"
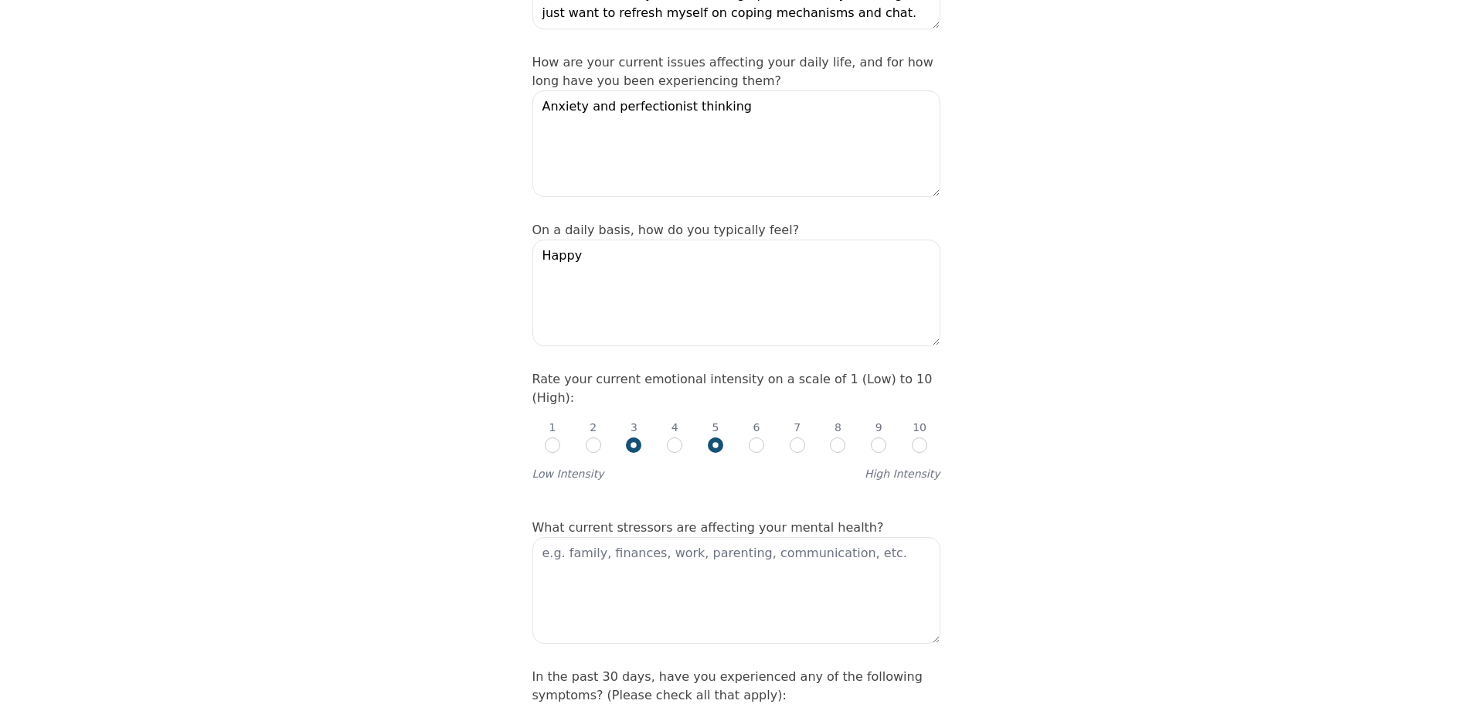
radio input "false"
click at [681, 437] on input "radio" at bounding box center [674, 444] width 15 height 15
radio input "true"
radio input "false"
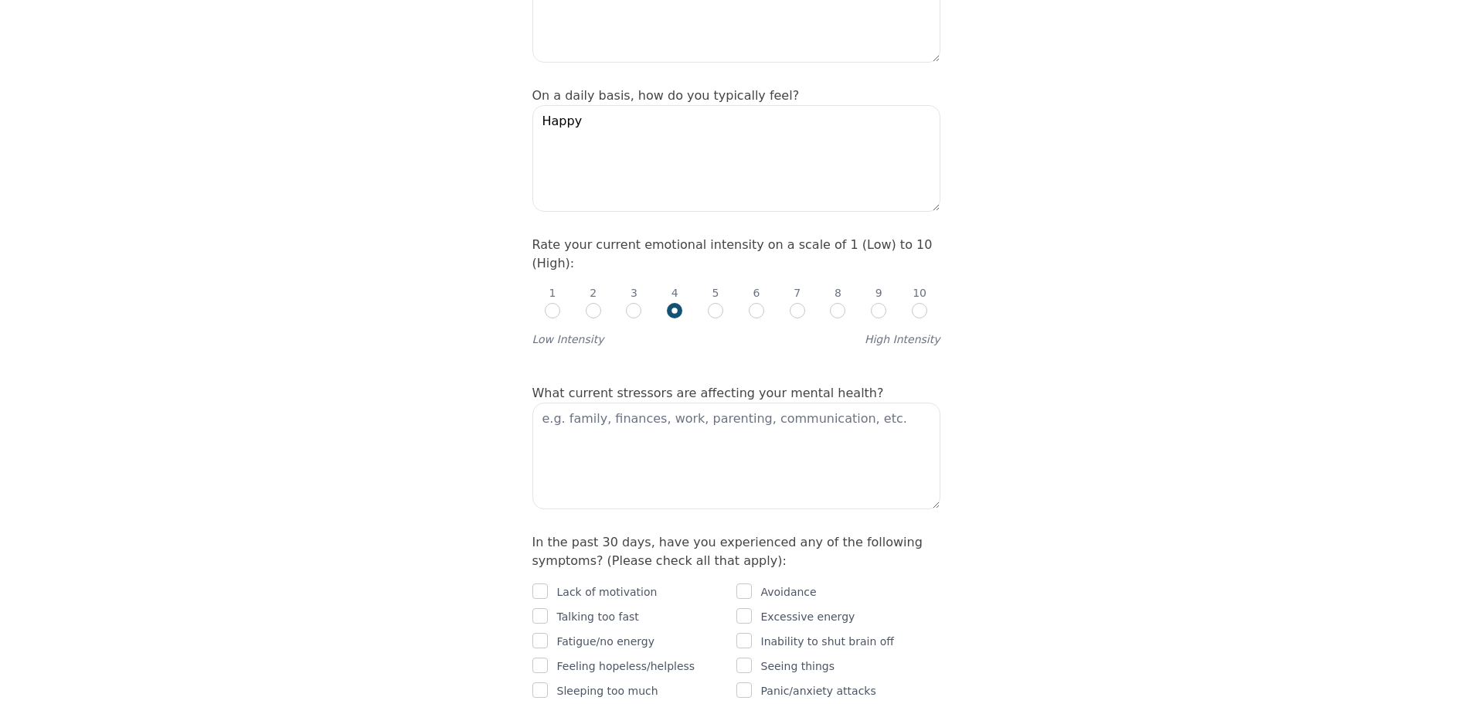
scroll to position [541, 0]
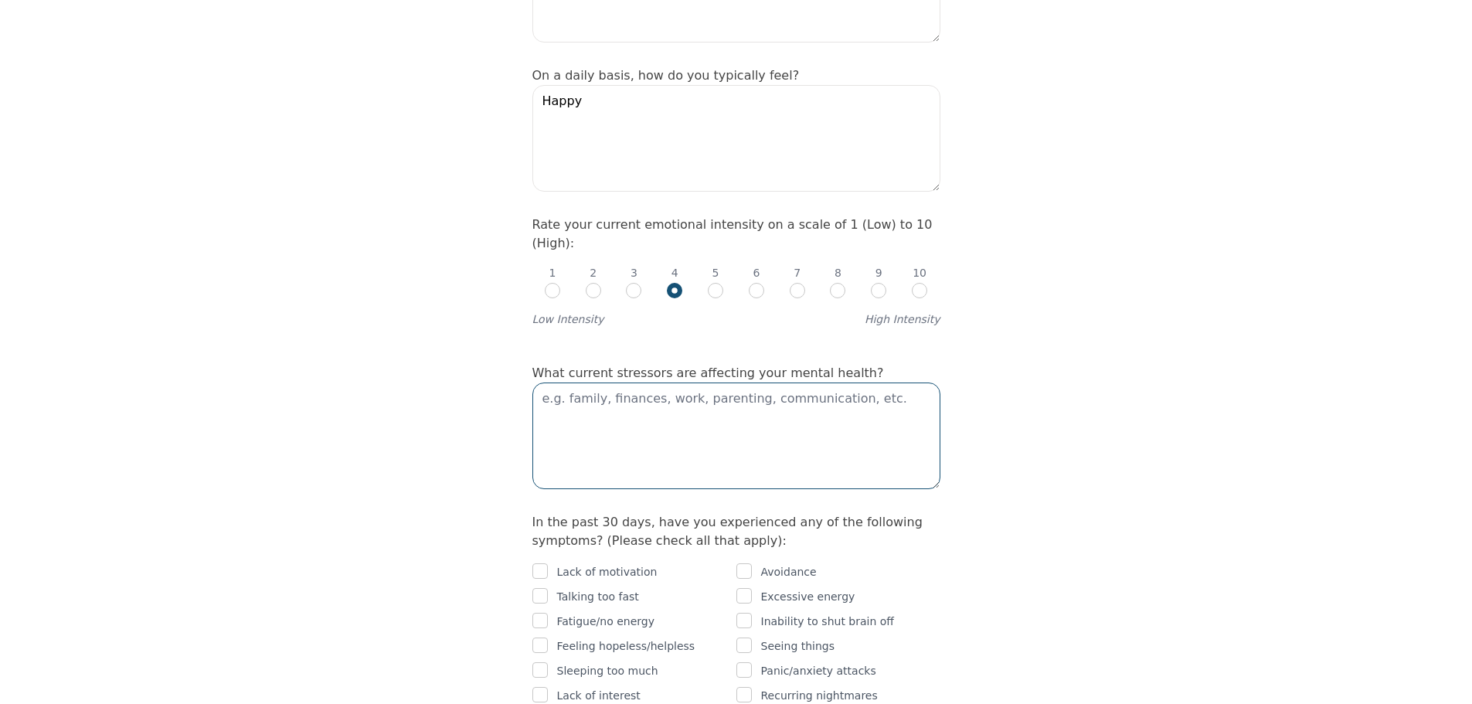
click at [694, 383] on textarea at bounding box center [736, 436] width 408 height 107
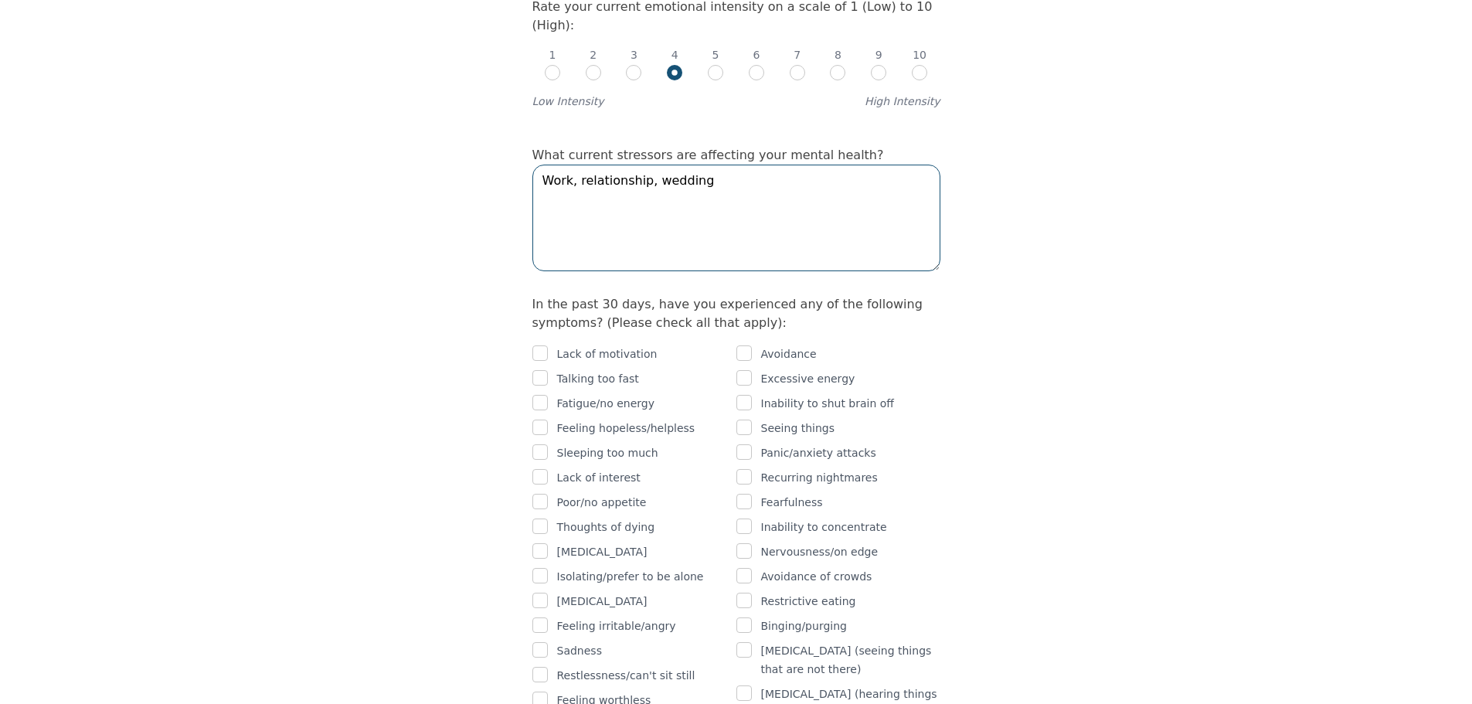
scroll to position [850, 0]
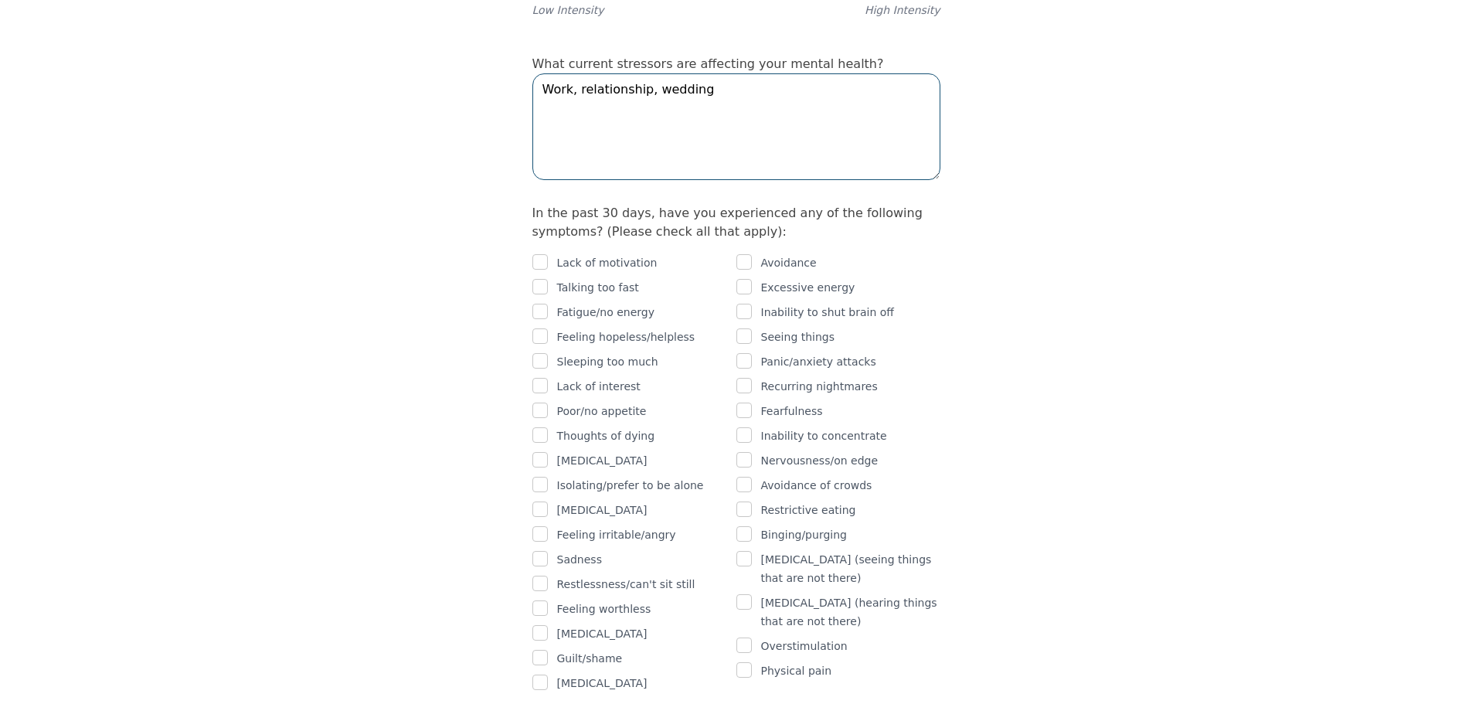
type textarea "Work, relationship, wedding"
click at [543, 279] on input "checkbox" at bounding box center [539, 286] width 15 height 15
checkbox input "true"
click at [541, 328] on div at bounding box center [539, 337] width 15 height 19
click at [540, 328] on input "checkbox" at bounding box center [539, 335] width 15 height 15
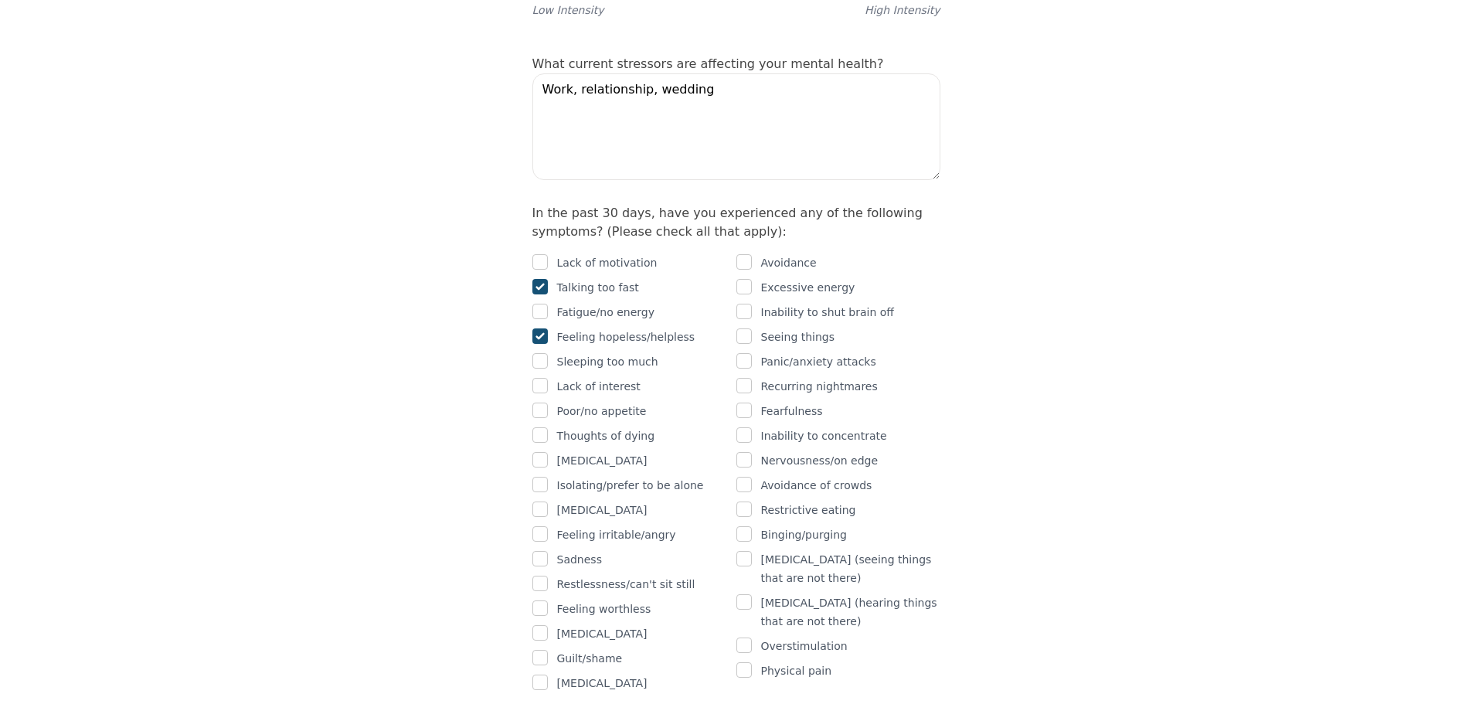
checkbox input "true"
click at [745, 304] on input "checkbox" at bounding box center [743, 311] width 15 height 15
checkbox input "true"
click at [746, 353] on input "checkbox" at bounding box center [743, 360] width 15 height 15
checkbox input "true"
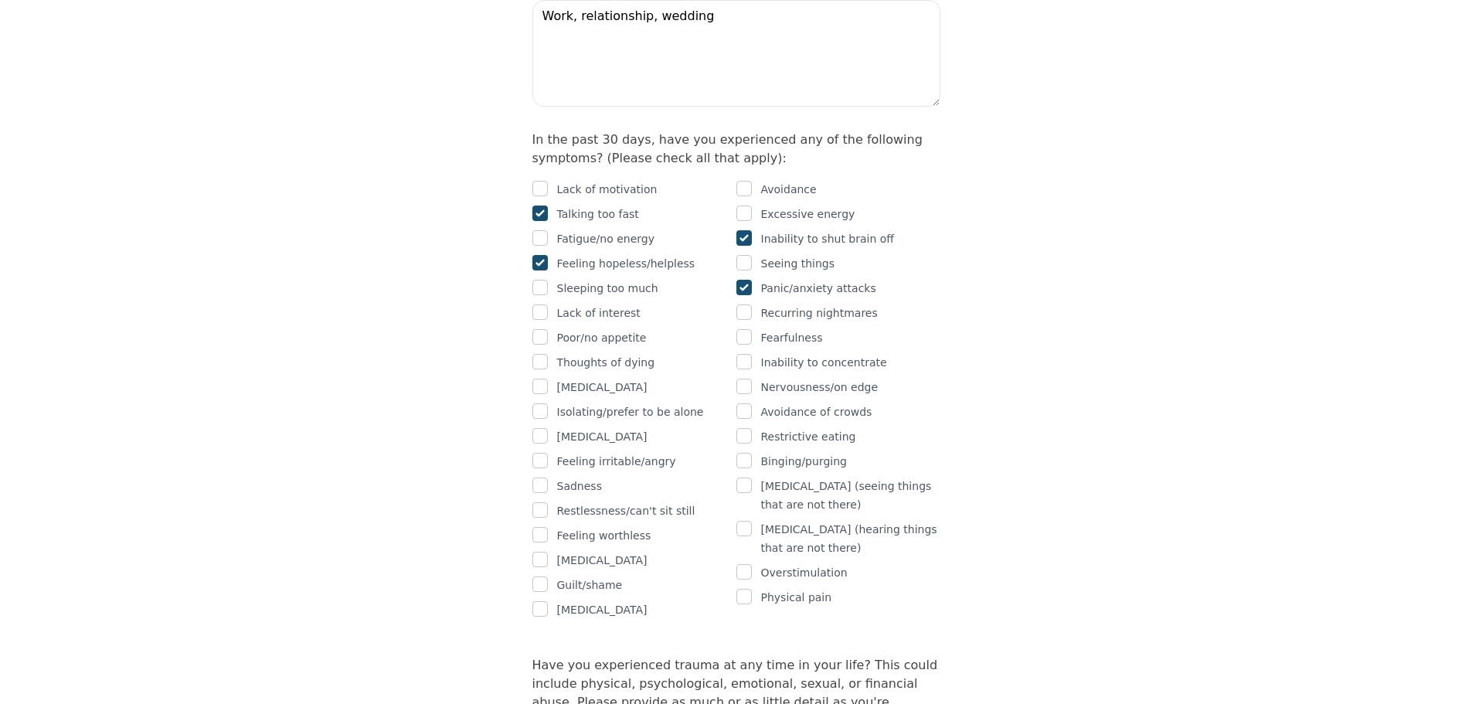
scroll to position [927, 0]
click at [749, 375] on input "checkbox" at bounding box center [743, 382] width 15 height 15
checkbox input "true"
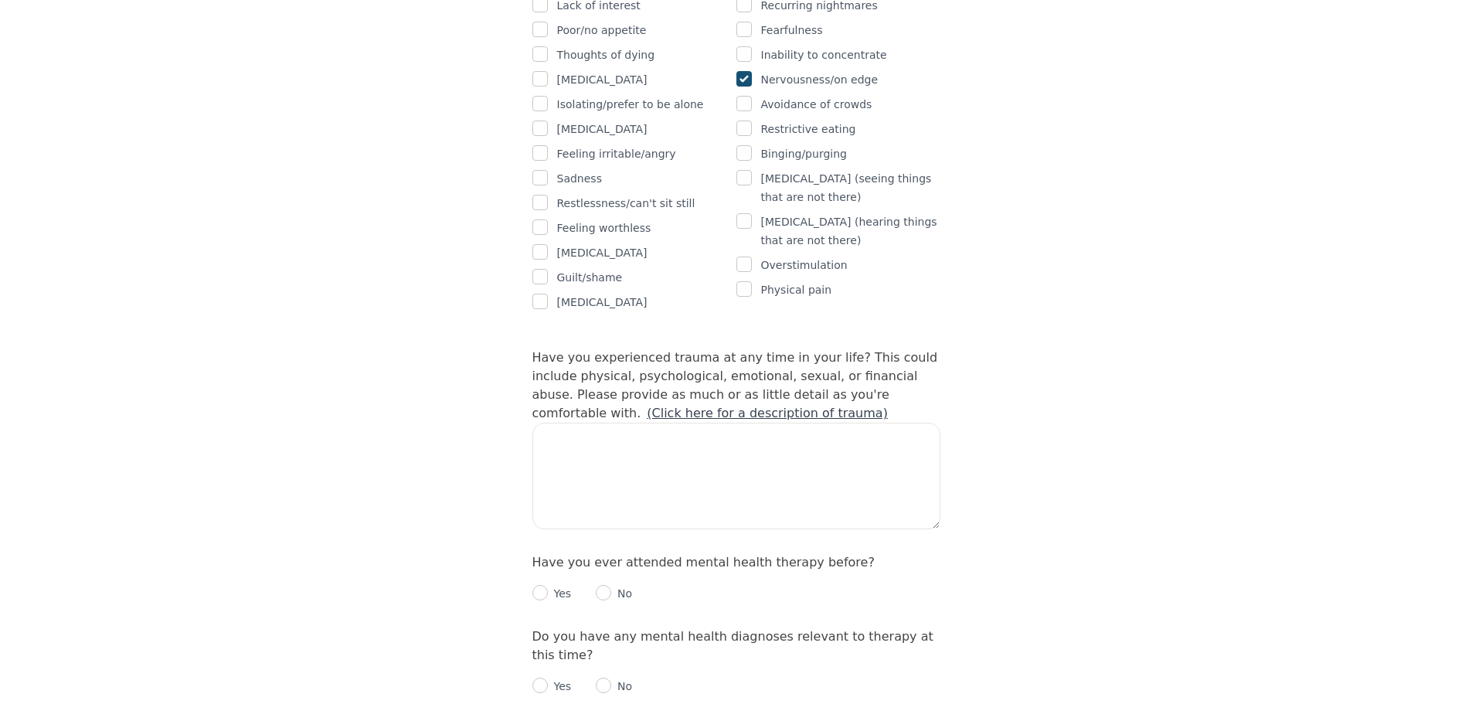
scroll to position [1236, 0]
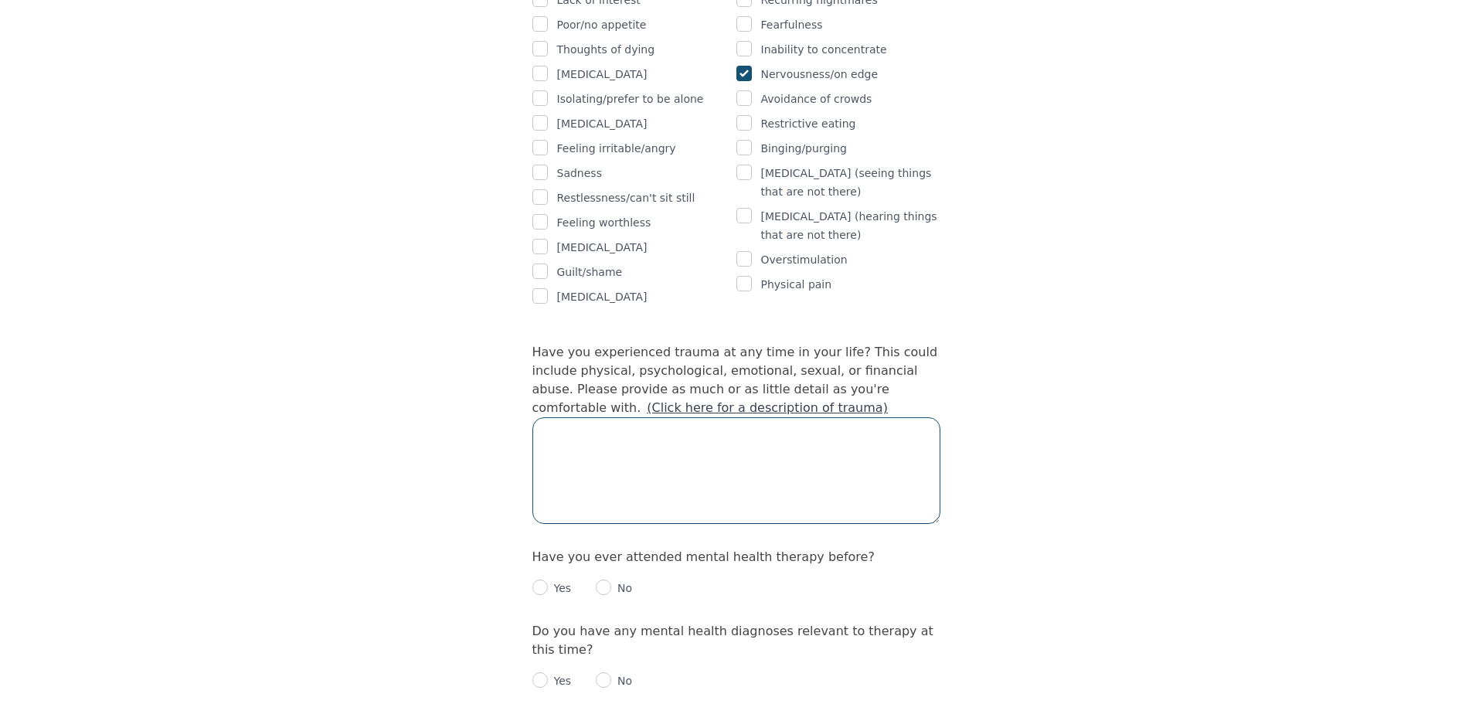
click at [743, 417] on textarea at bounding box center [736, 470] width 408 height 107
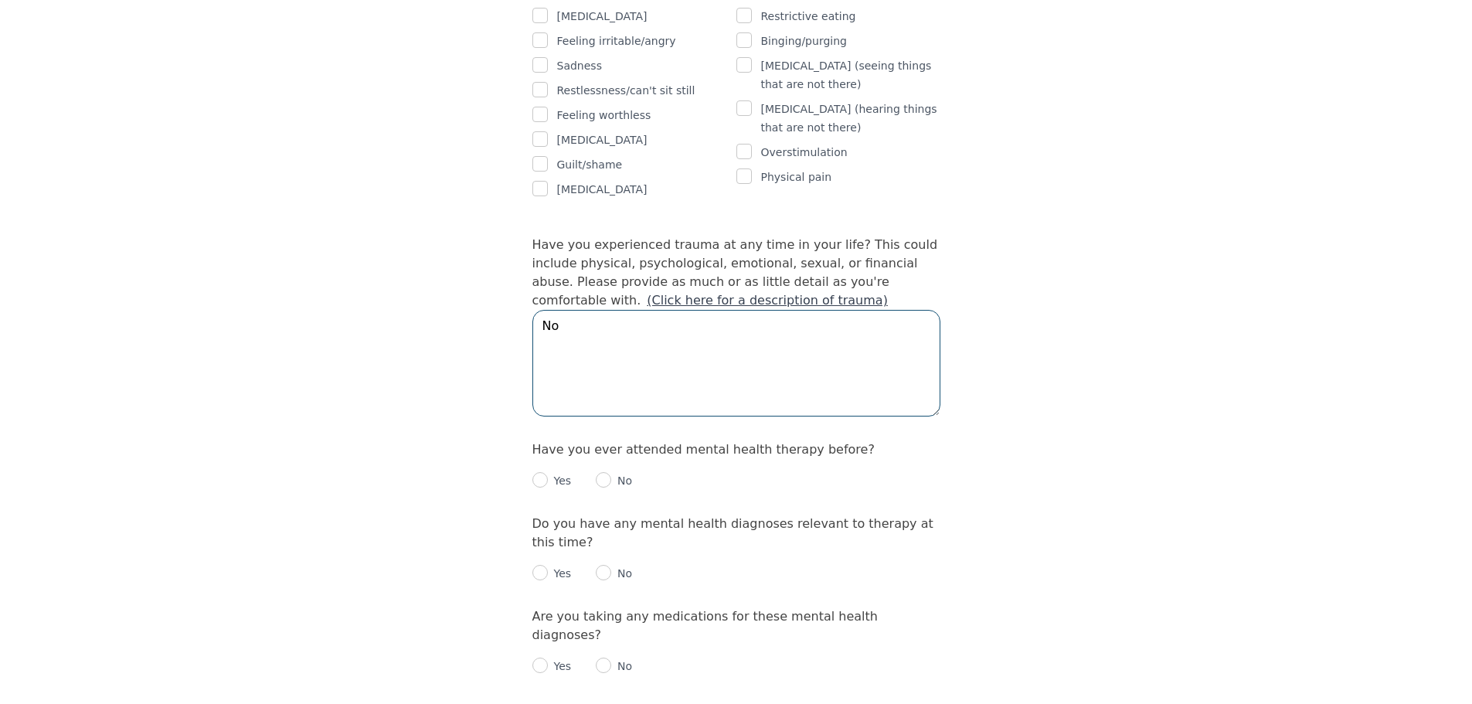
scroll to position [1391, 0]
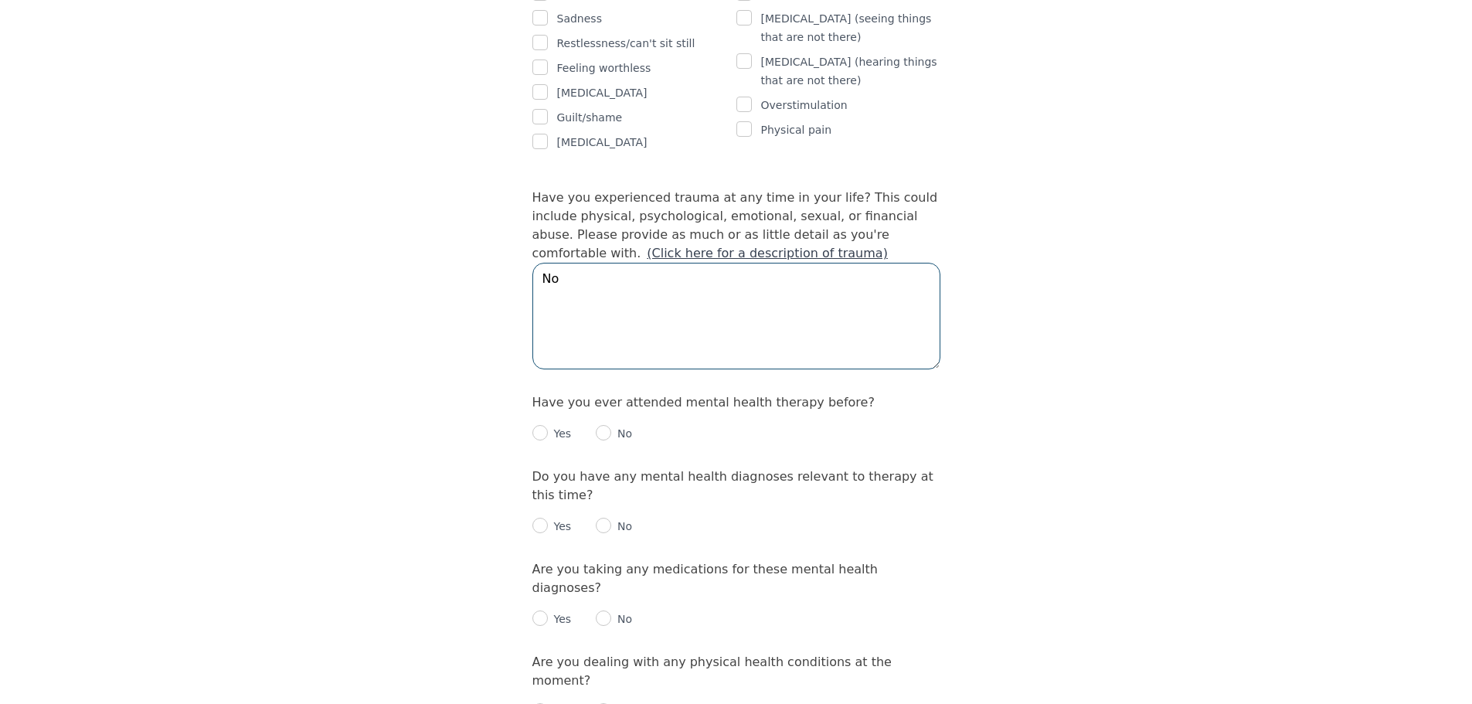
type textarea "No"
click at [547, 425] on input "radio" at bounding box center [539, 432] width 15 height 15
radio input "true"
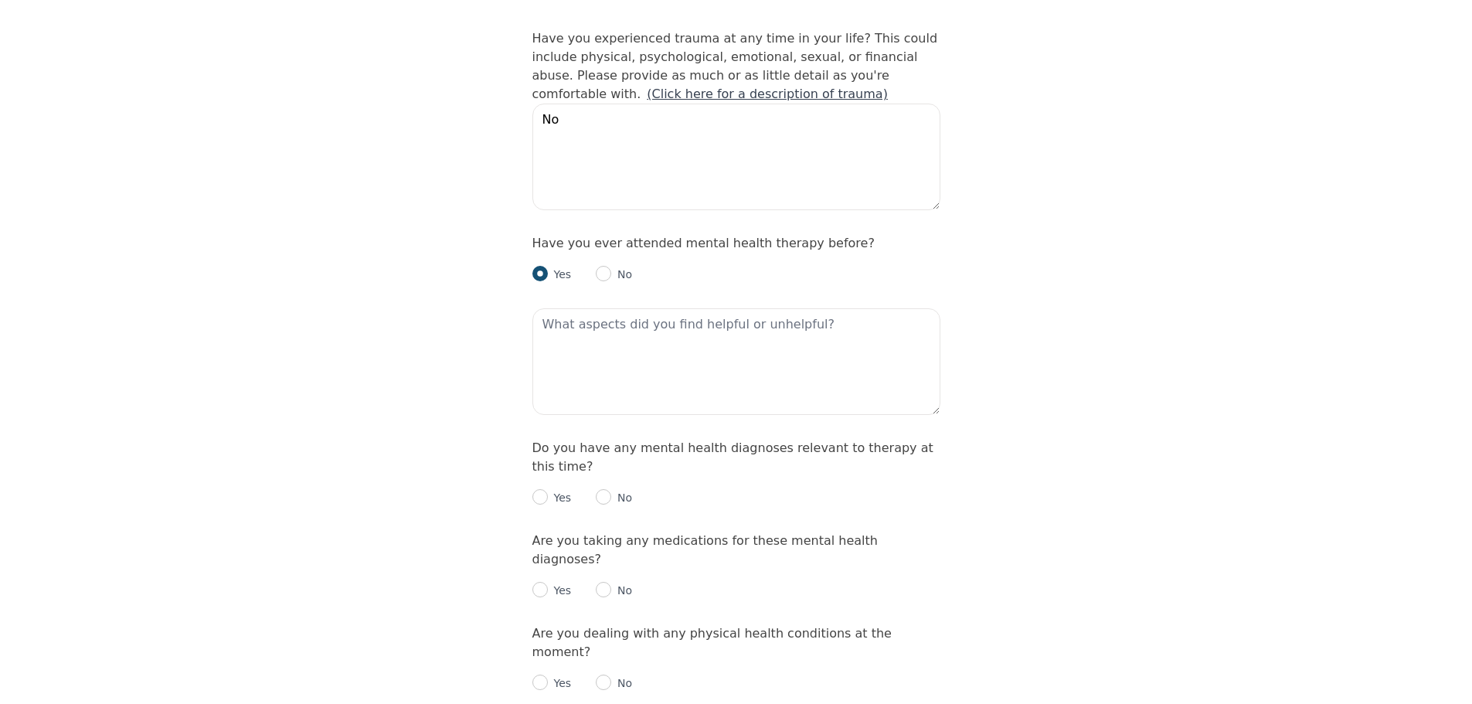
scroll to position [1623, 0]
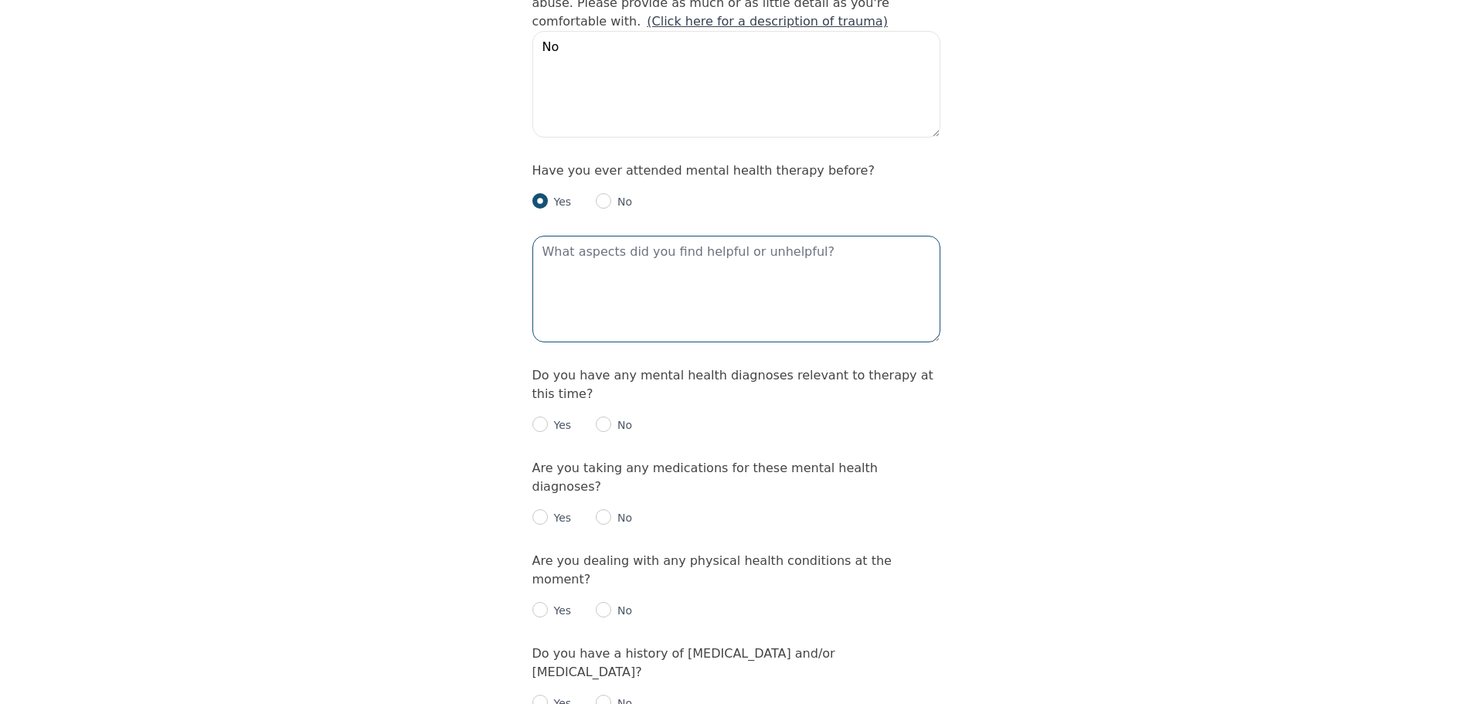
click at [634, 248] on textarea at bounding box center [736, 289] width 408 height 107
type textarea "CBT was very helpful"
click at [624, 403] on div "Yes No" at bounding box center [736, 418] width 408 height 31
click at [611, 417] on p "No" at bounding box center [621, 424] width 21 height 15
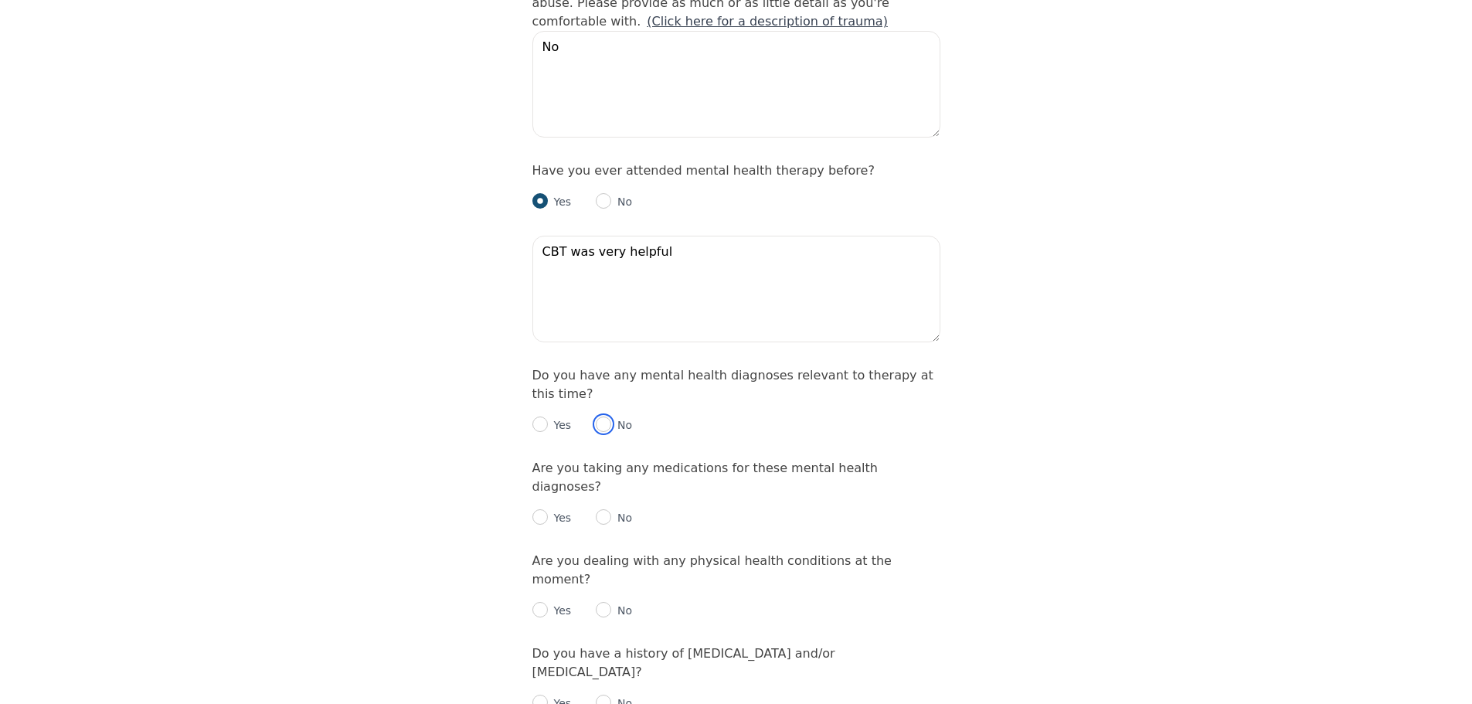
click at [608, 417] on input "radio" at bounding box center [603, 424] width 15 height 15
radio input "true"
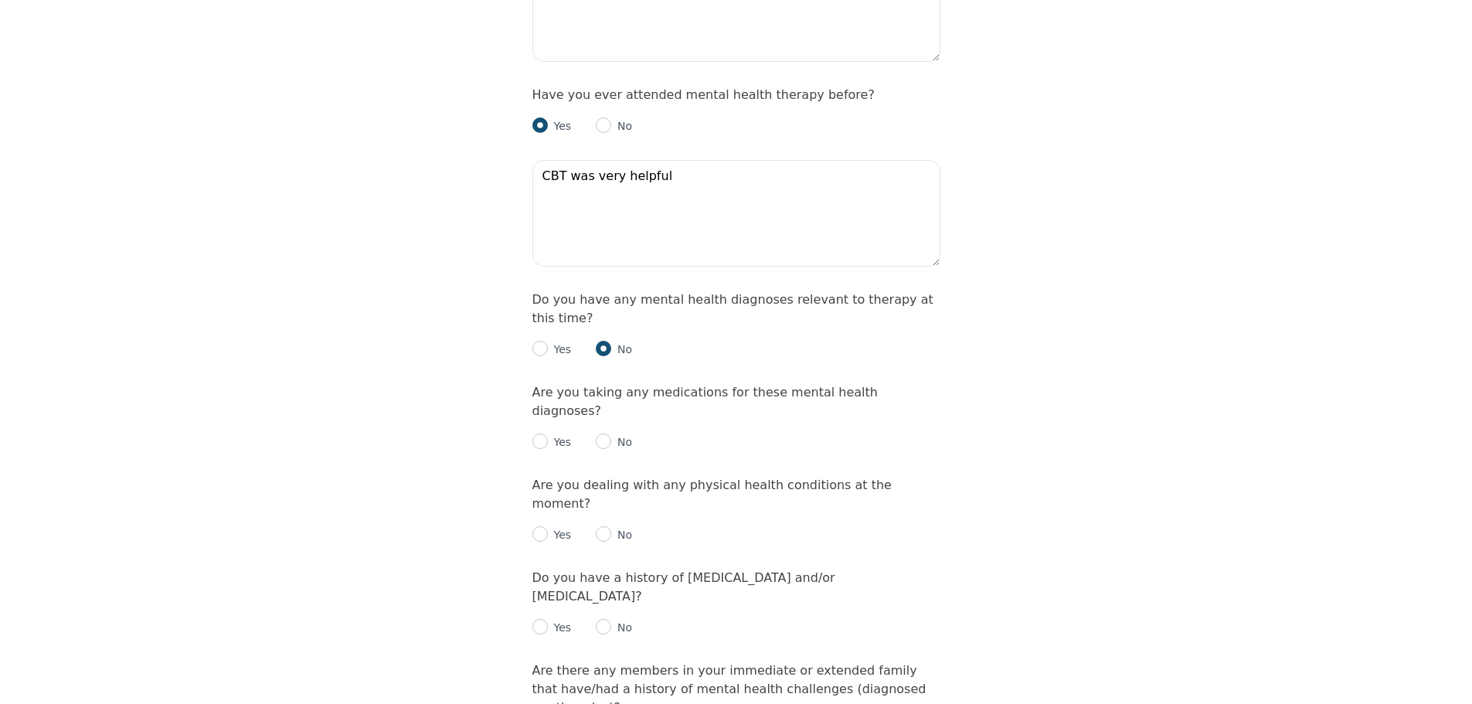
scroll to position [1700, 0]
click at [608, 432] on input "radio" at bounding box center [603, 439] width 15 height 15
radio input "true"
click at [597, 525] on input "radio" at bounding box center [603, 532] width 15 height 15
radio input "true"
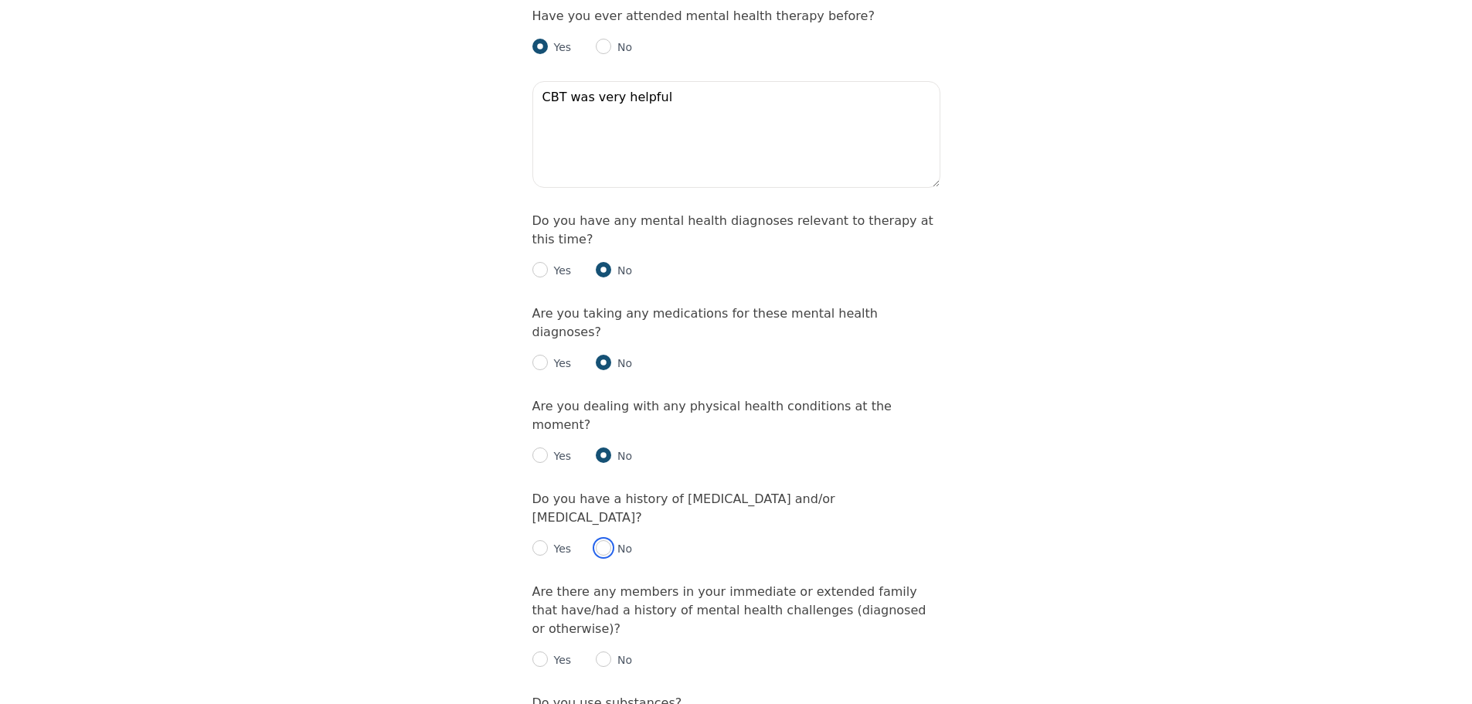
click at [597, 540] on input "radio" at bounding box center [603, 547] width 15 height 15
radio input "true"
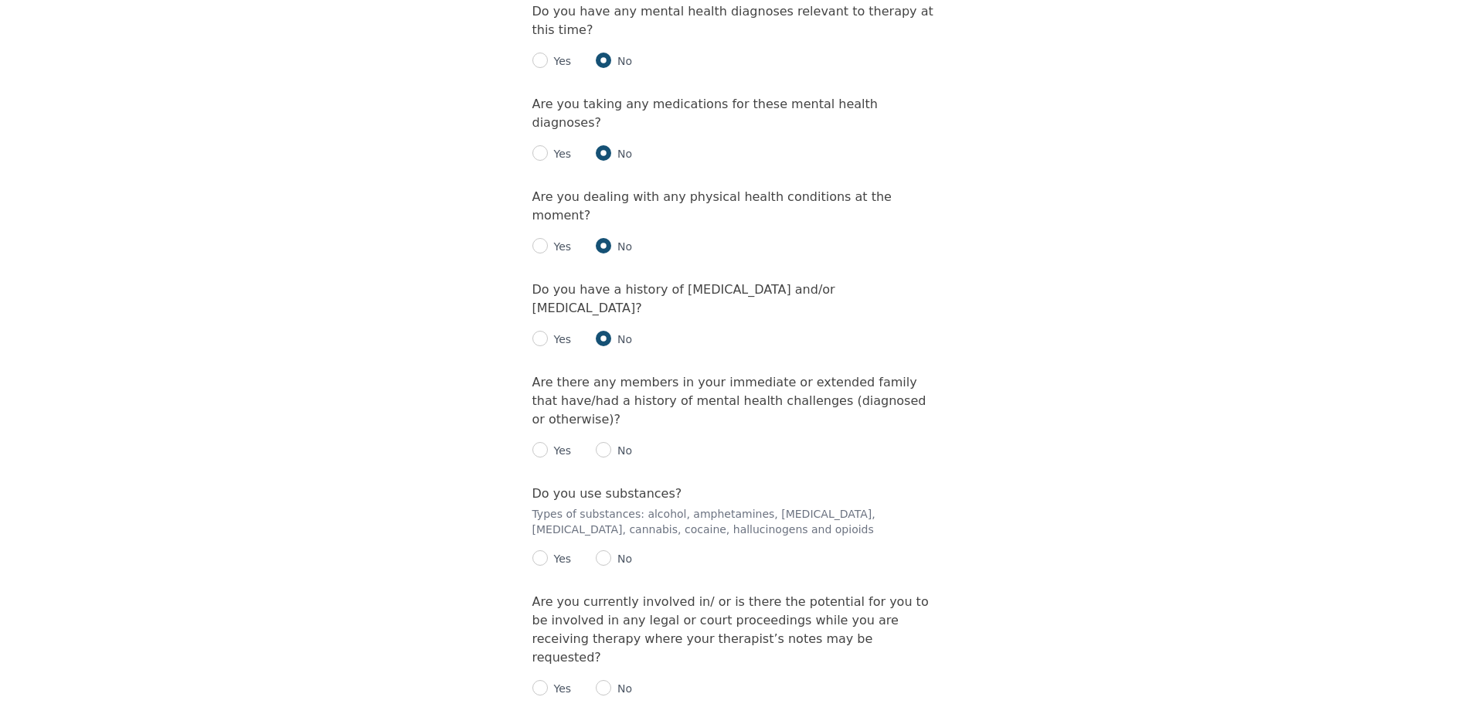
scroll to position [2009, 0]
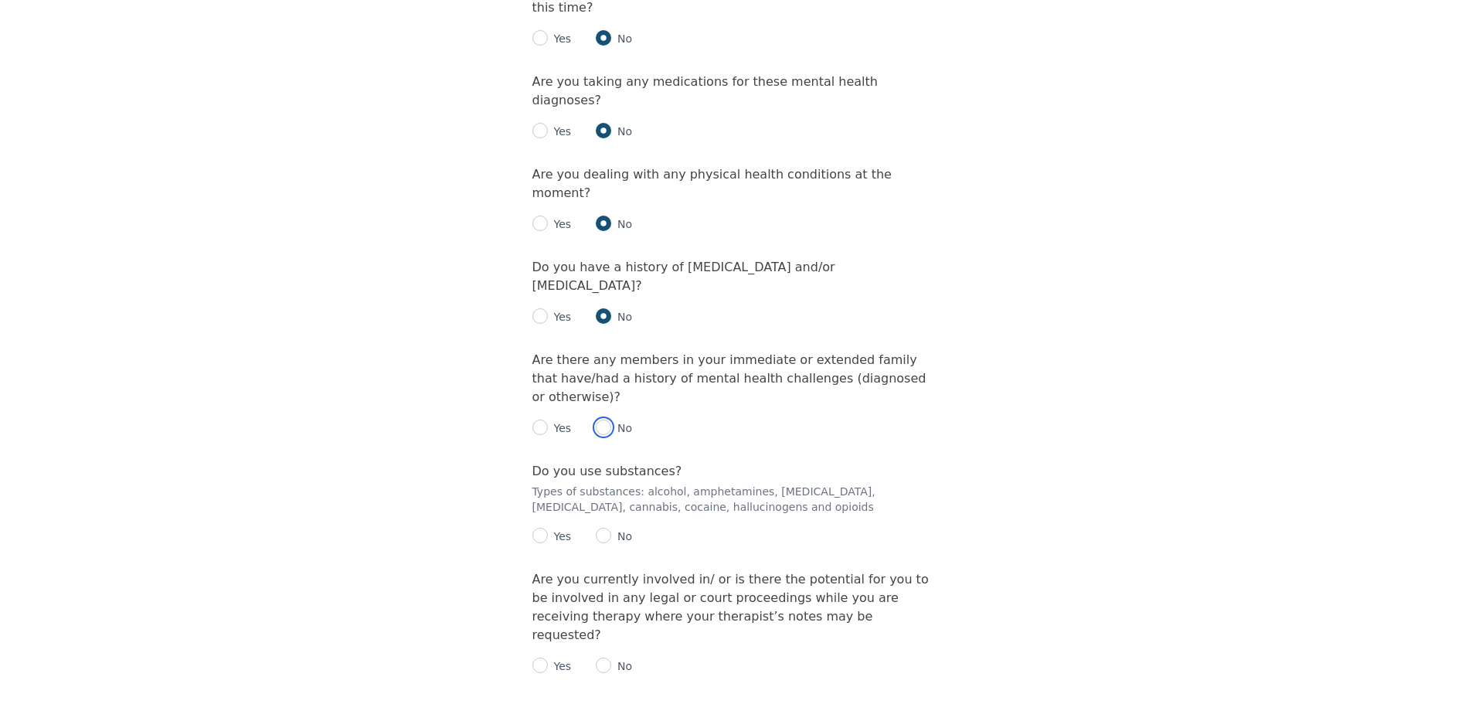
click at [604, 420] on input "radio" at bounding box center [603, 427] width 15 height 15
radio input "true"
click at [599, 528] on input "radio" at bounding box center [603, 535] width 15 height 15
radio input "true"
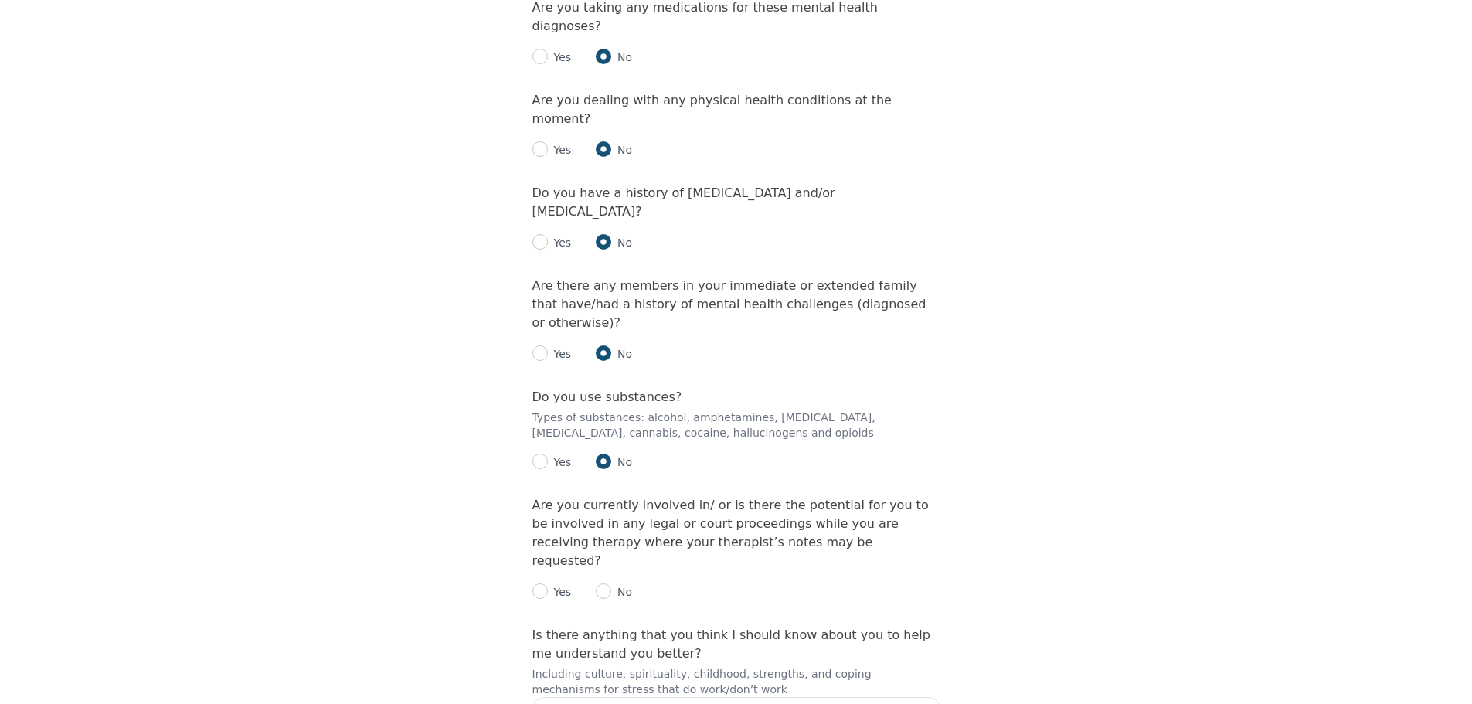
scroll to position [2086, 0]
click at [544, 451] on input "radio" at bounding box center [539, 458] width 15 height 15
radio input "true"
radio input "false"
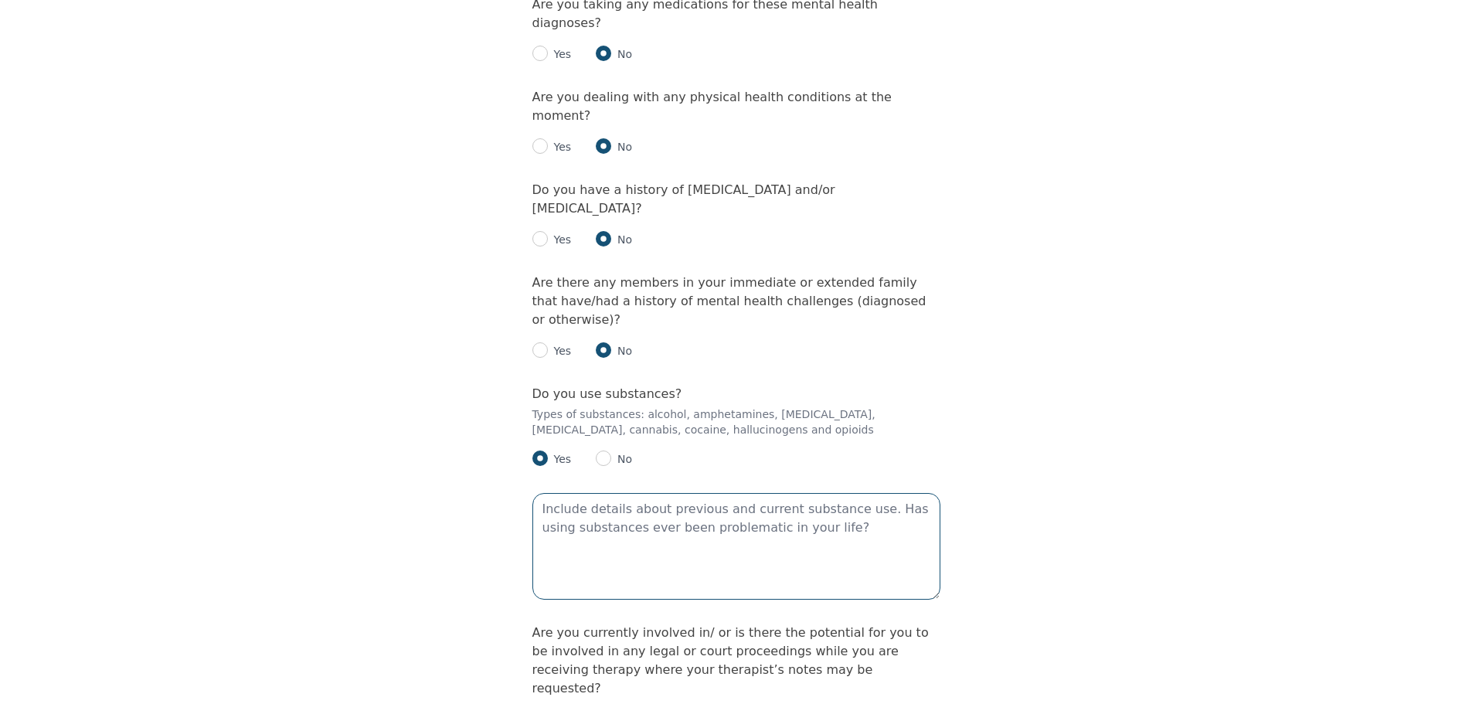
click at [622, 493] on textarea at bounding box center [736, 546] width 408 height 107
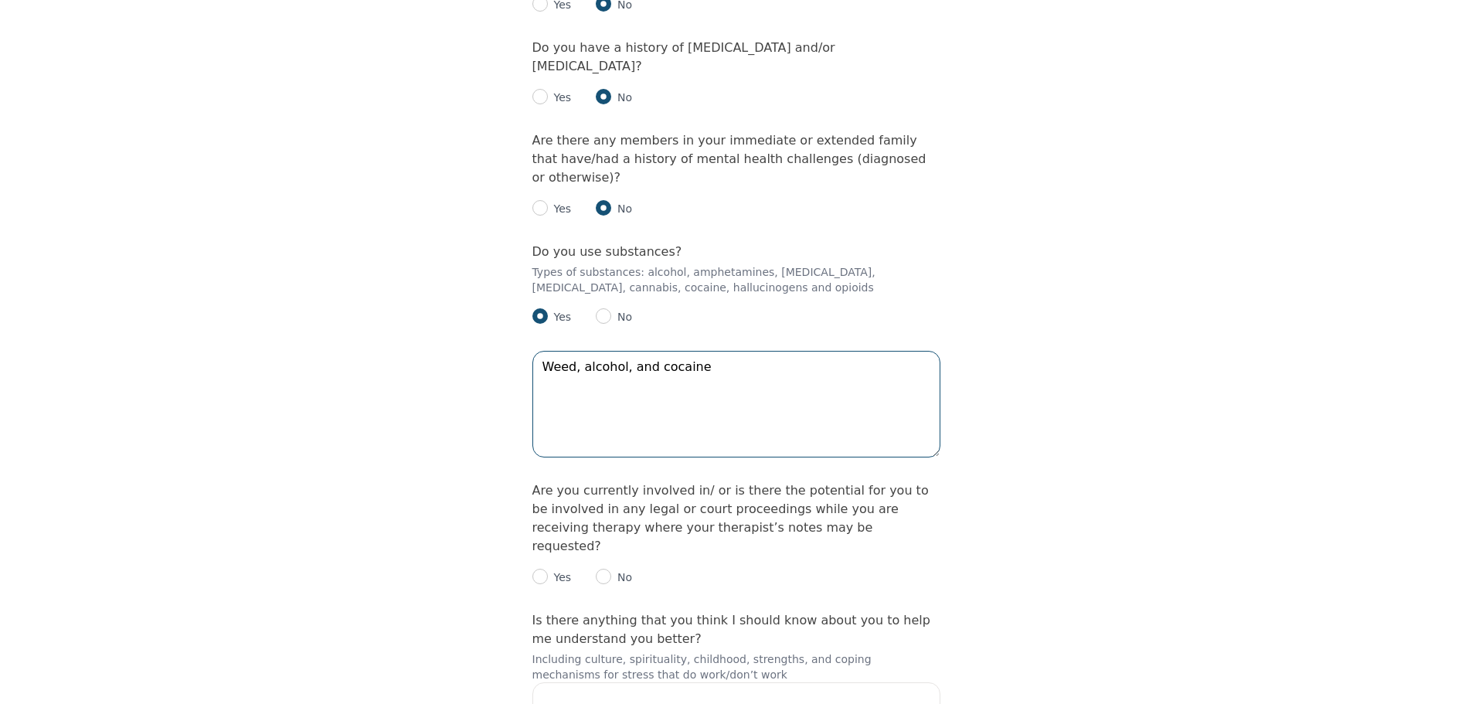
scroll to position [2241, 0]
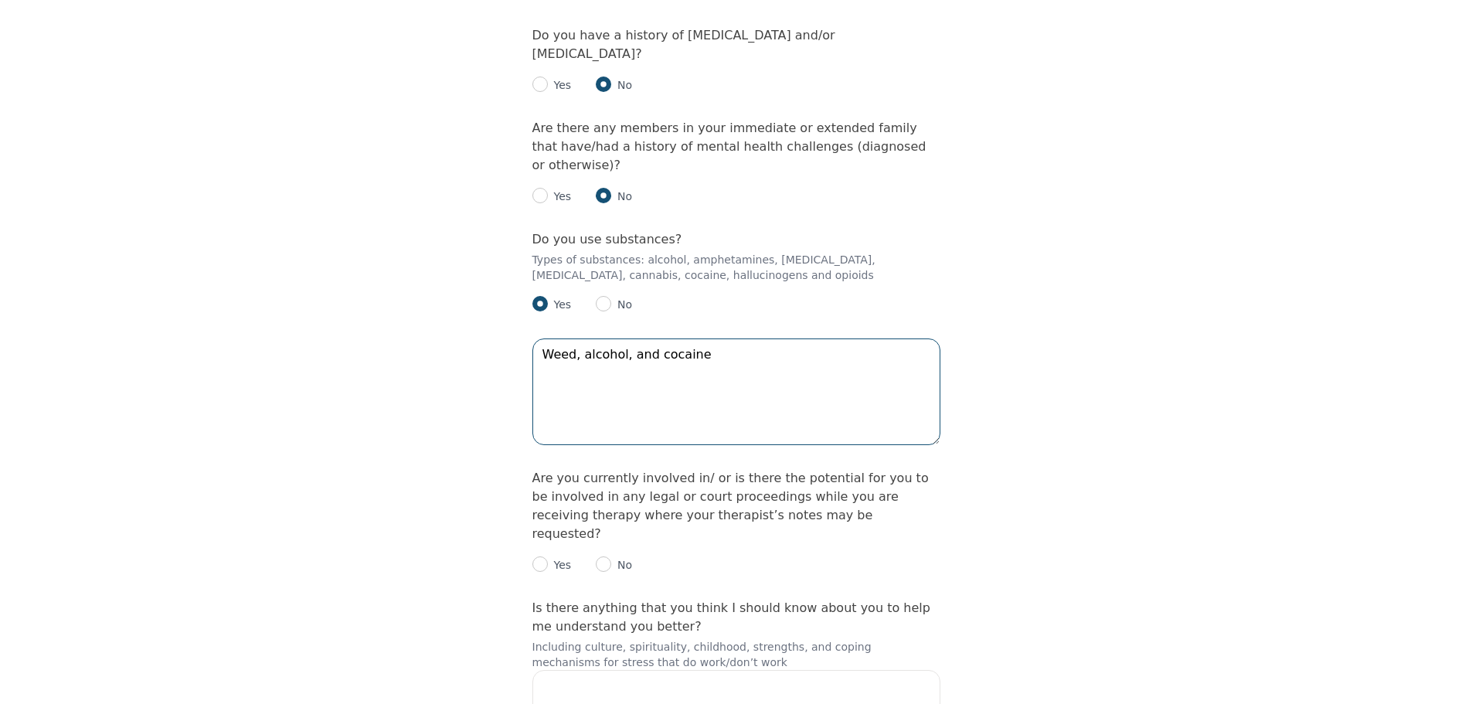
type textarea "Weed, alcohol, and cocaine"
click at [604, 556] on input "radio" at bounding box center [603, 563] width 15 height 15
radio input "true"
click at [548, 338] on textarea "Weed, alcohol, and cocaine" at bounding box center [736, 391] width 408 height 107
click at [591, 338] on textarea "Weed, alcohol, and cocaine" at bounding box center [736, 391] width 408 height 107
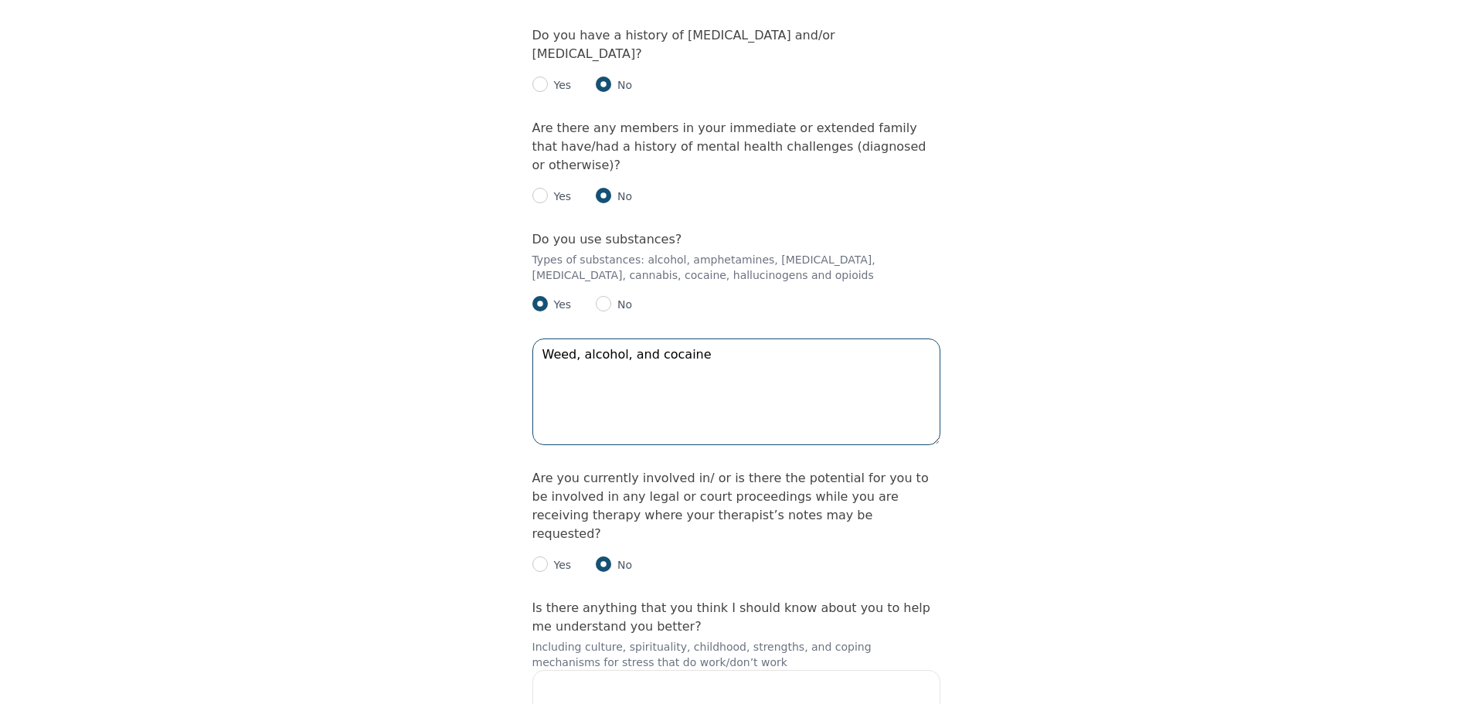
drag, startPoint x: 729, startPoint y: 185, endPoint x: 389, endPoint y: 168, distance: 340.4
drag, startPoint x: 629, startPoint y: 183, endPoint x: 405, endPoint y: 174, distance: 224.3
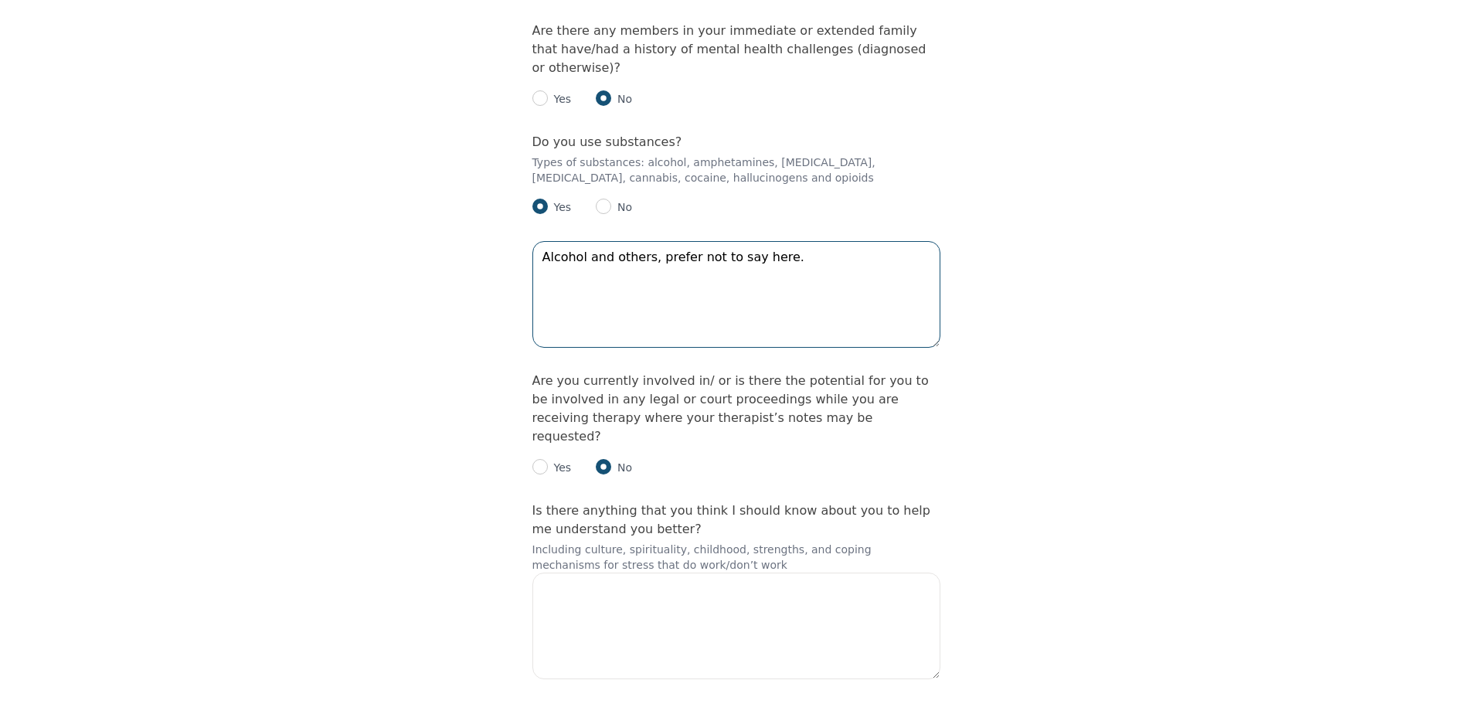
scroll to position [2344, 0]
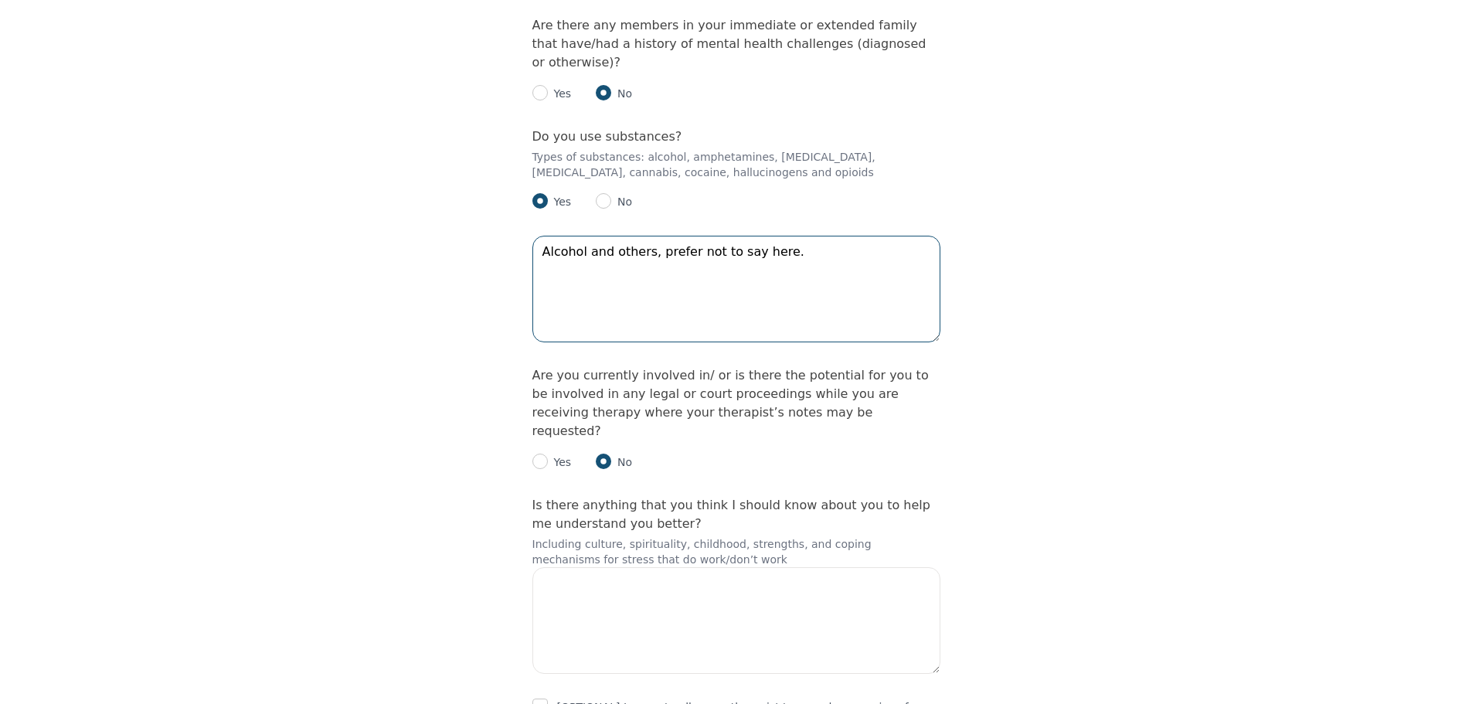
type textarea "Alcohol and others, prefer not to say here."
click at [590, 567] on textarea at bounding box center [736, 620] width 408 height 107
type textarea "N"
type textarea "n"
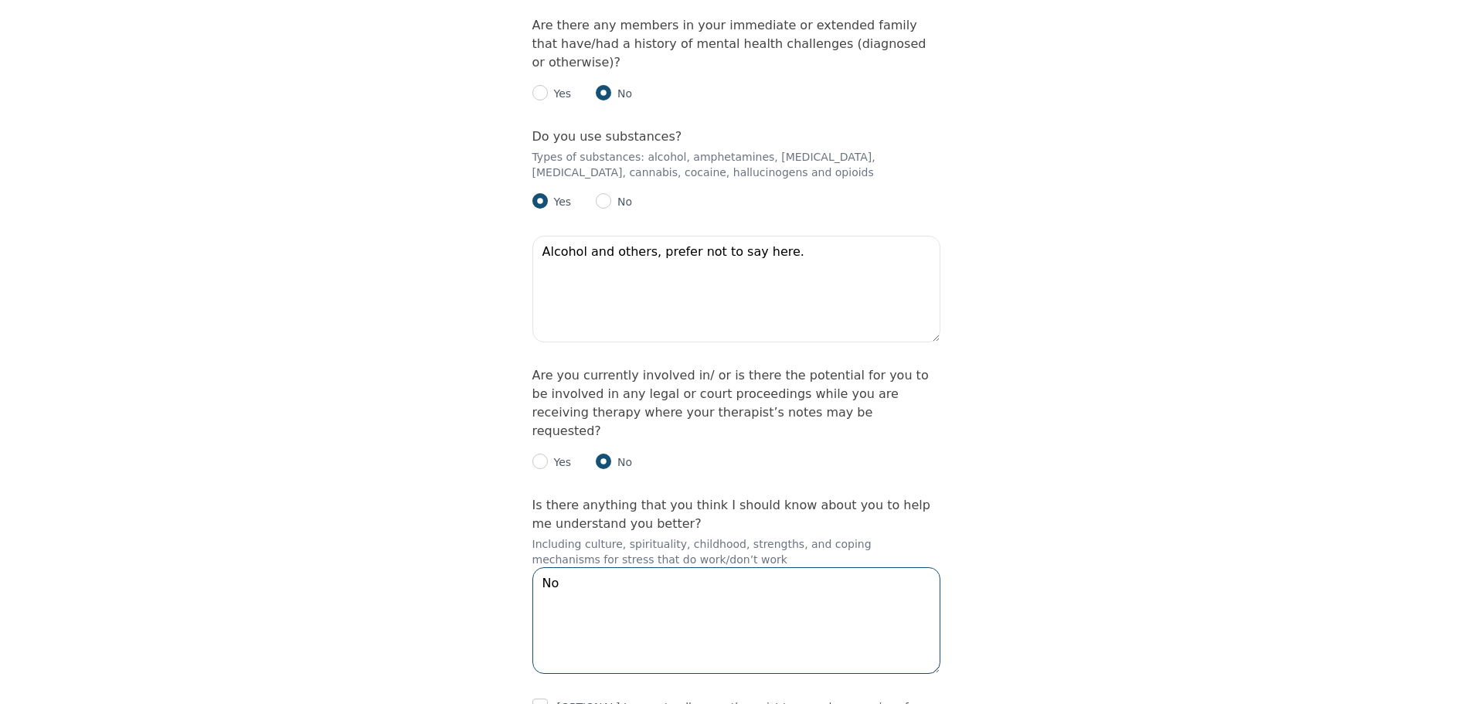
type textarea "N"
type textarea "Can't think of anything"
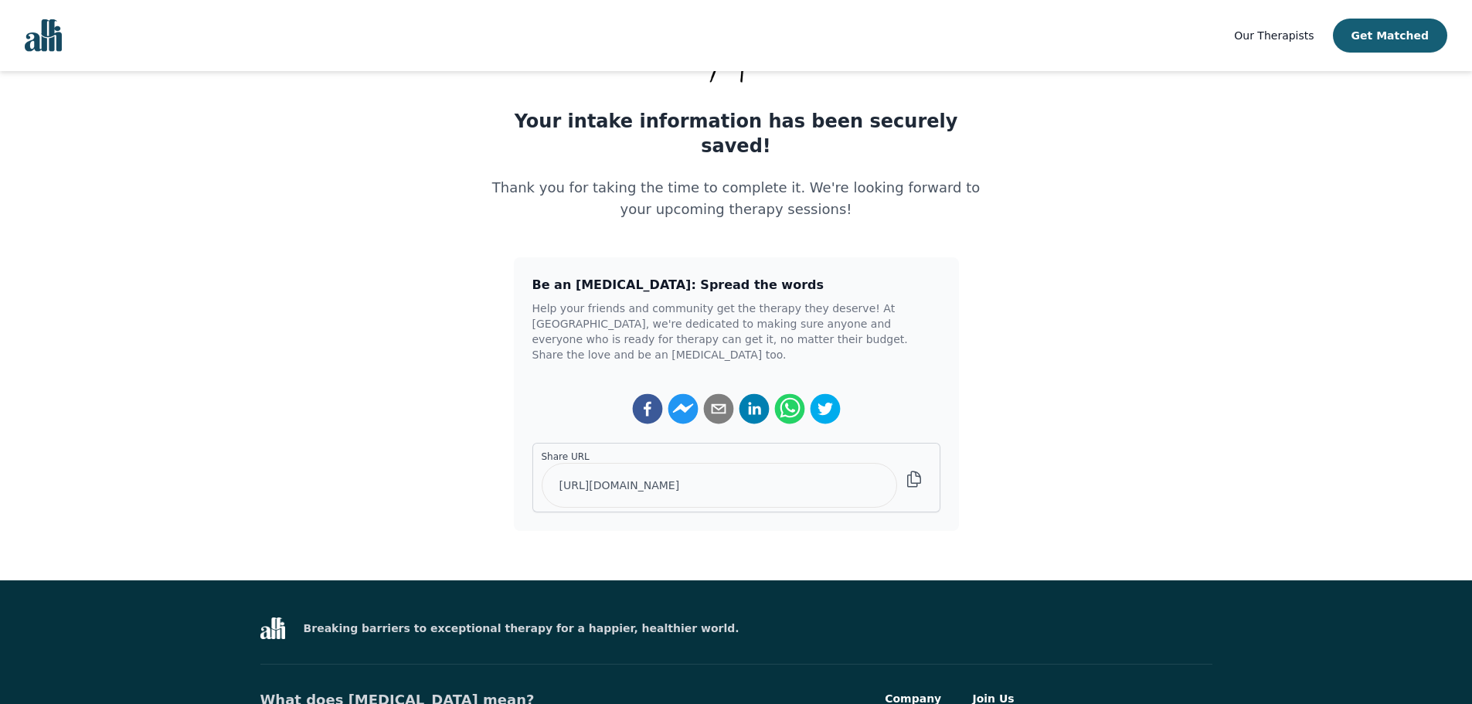
scroll to position [232, 0]
